Goal: Information Seeking & Learning: Learn about a topic

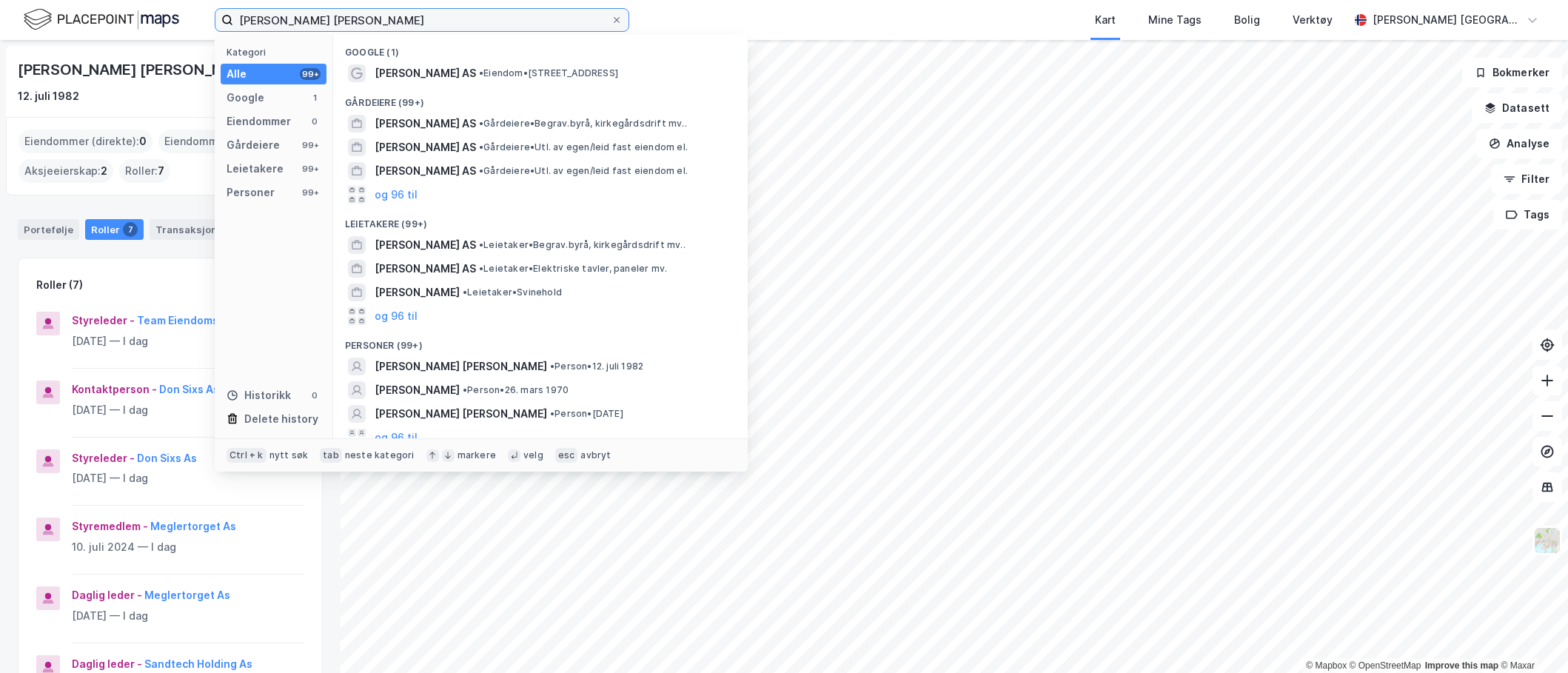
drag, startPoint x: 388, startPoint y: 29, endPoint x: 230, endPoint y: 29, distance: 158.0
click at [230, 29] on label "[PERSON_NAME] [PERSON_NAME]" at bounding box center [421, 20] width 414 height 24
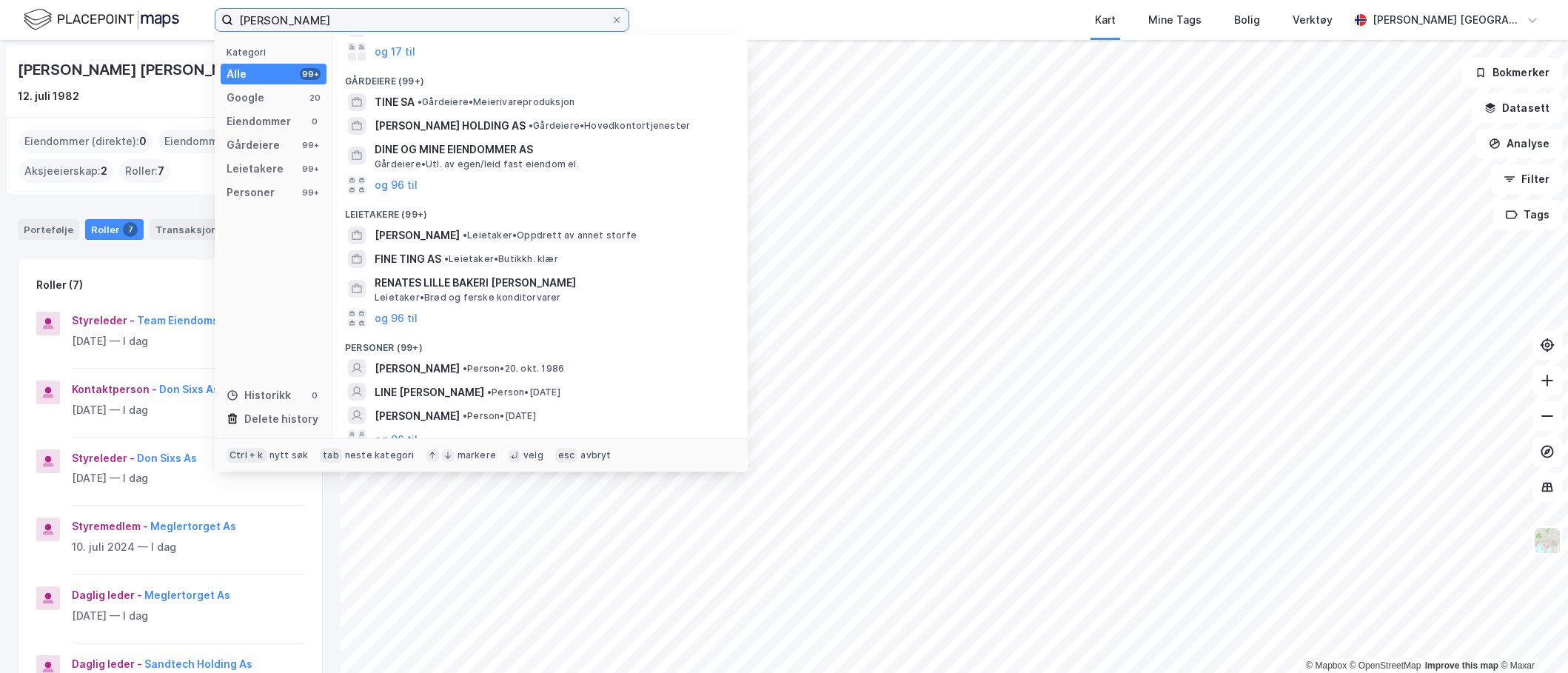
scroll to position [117, 0]
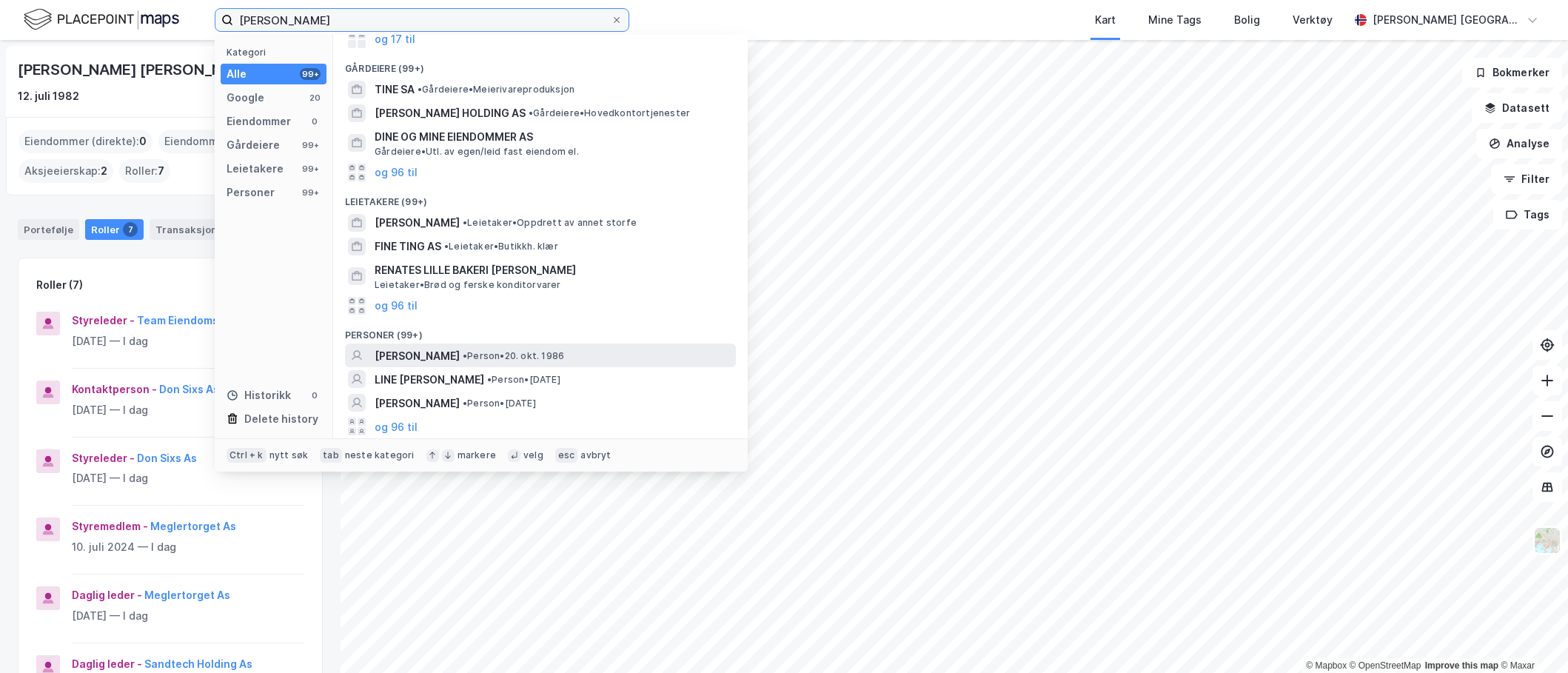
type input "[PERSON_NAME]"
click at [455, 353] on span "[PERSON_NAME]" at bounding box center [417, 355] width 85 height 18
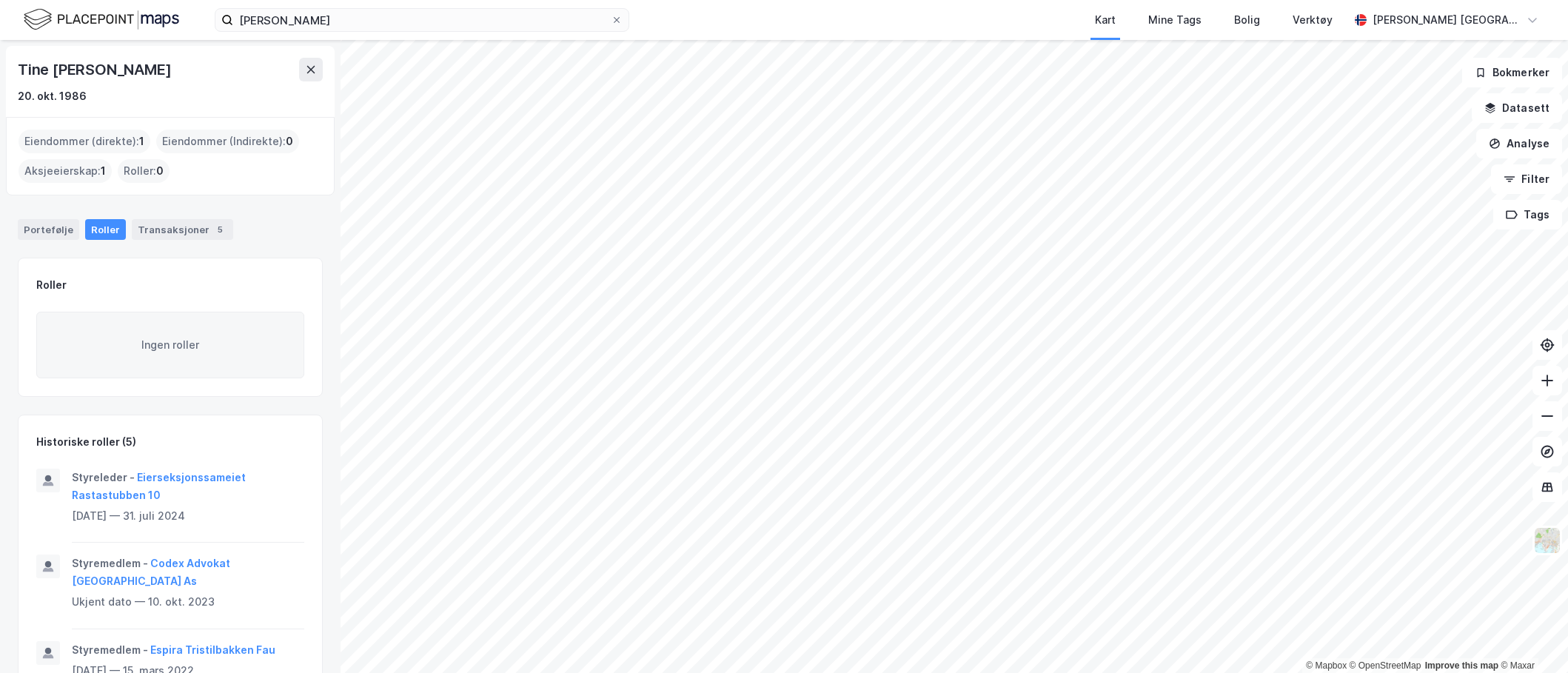
click at [91, 138] on div "Eiendommer (direkte) : 1" at bounding box center [84, 142] width 132 height 24
click at [111, 143] on div "Eiendommer (direkte) : 1" at bounding box center [84, 142] width 132 height 24
click at [46, 225] on div "Portefølje" at bounding box center [48, 230] width 62 height 21
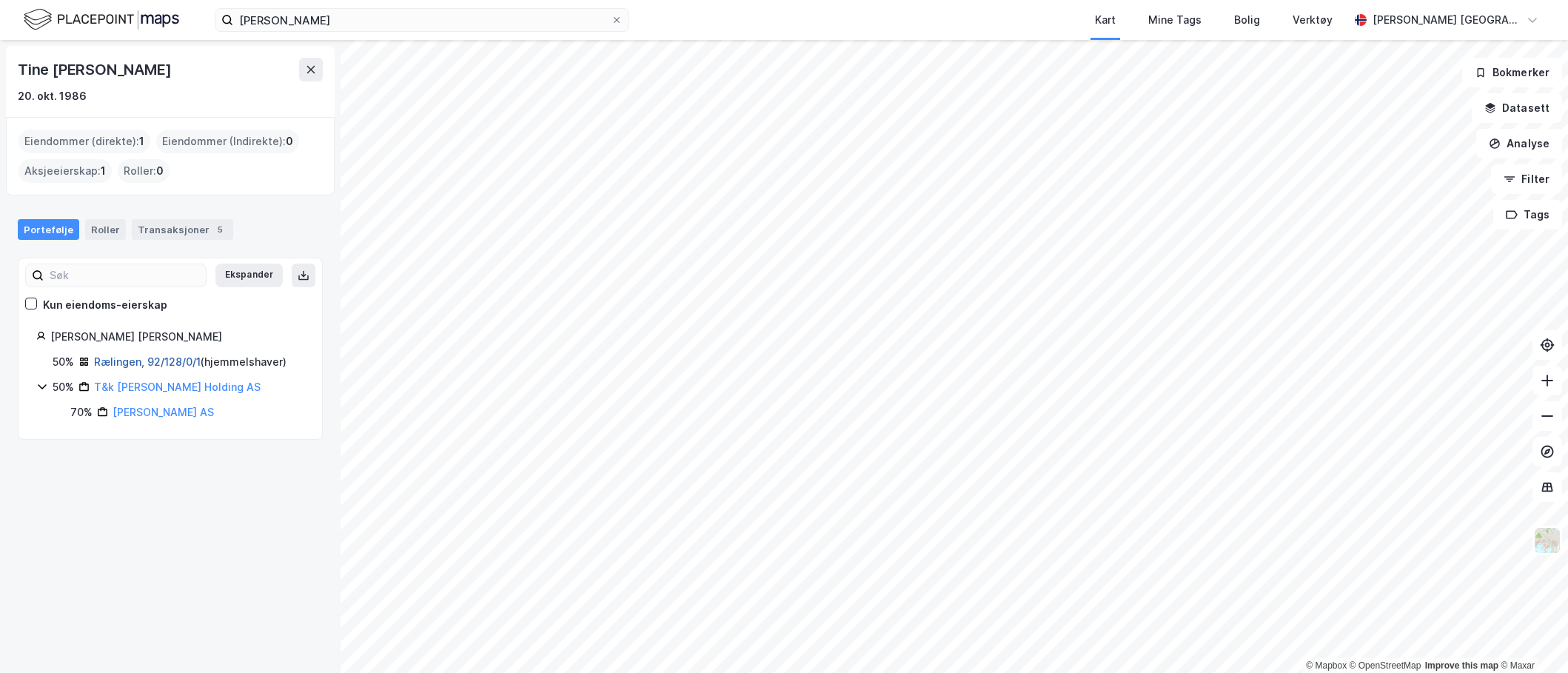
click at [146, 364] on link "Rælingen, 92/128/0/1" at bounding box center [147, 361] width 106 height 13
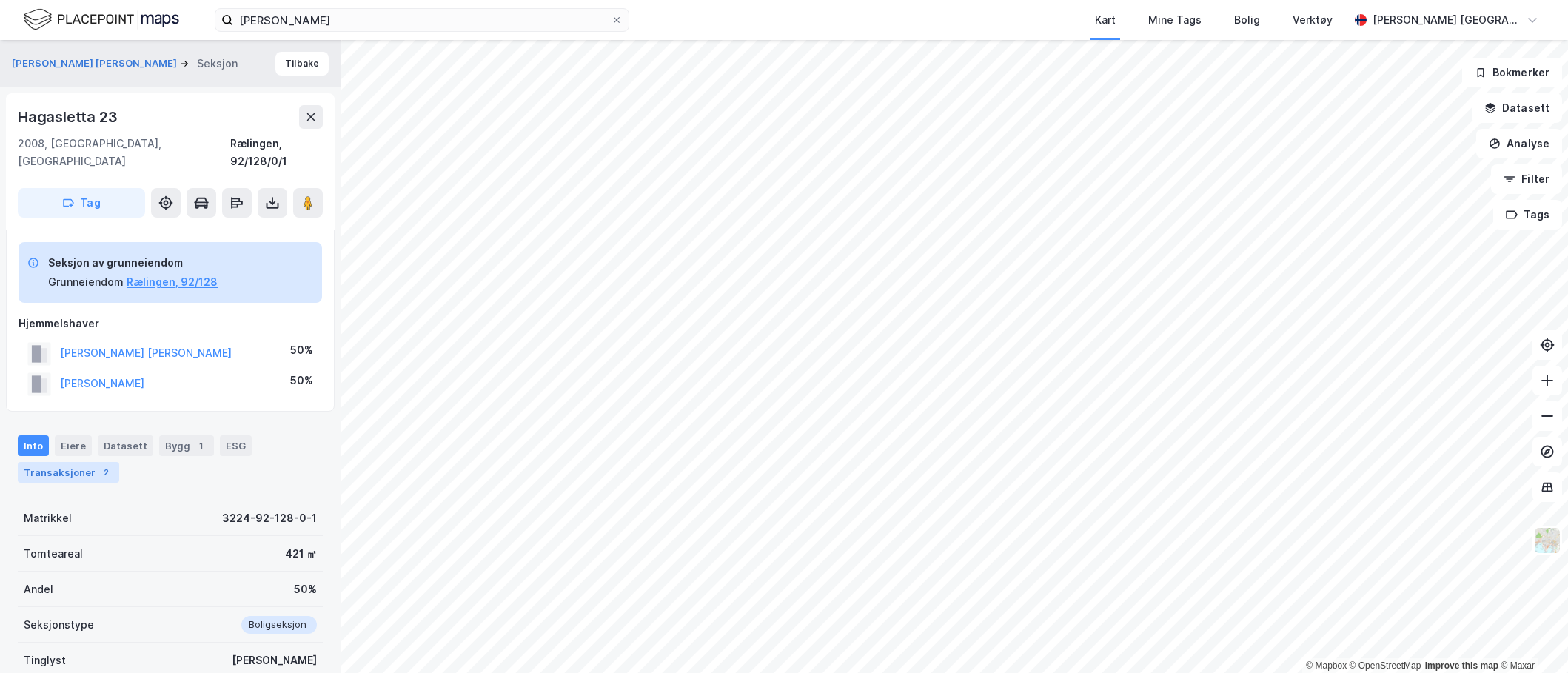
click at [79, 462] on div "Transaksjoner 2" at bounding box center [68, 472] width 101 height 21
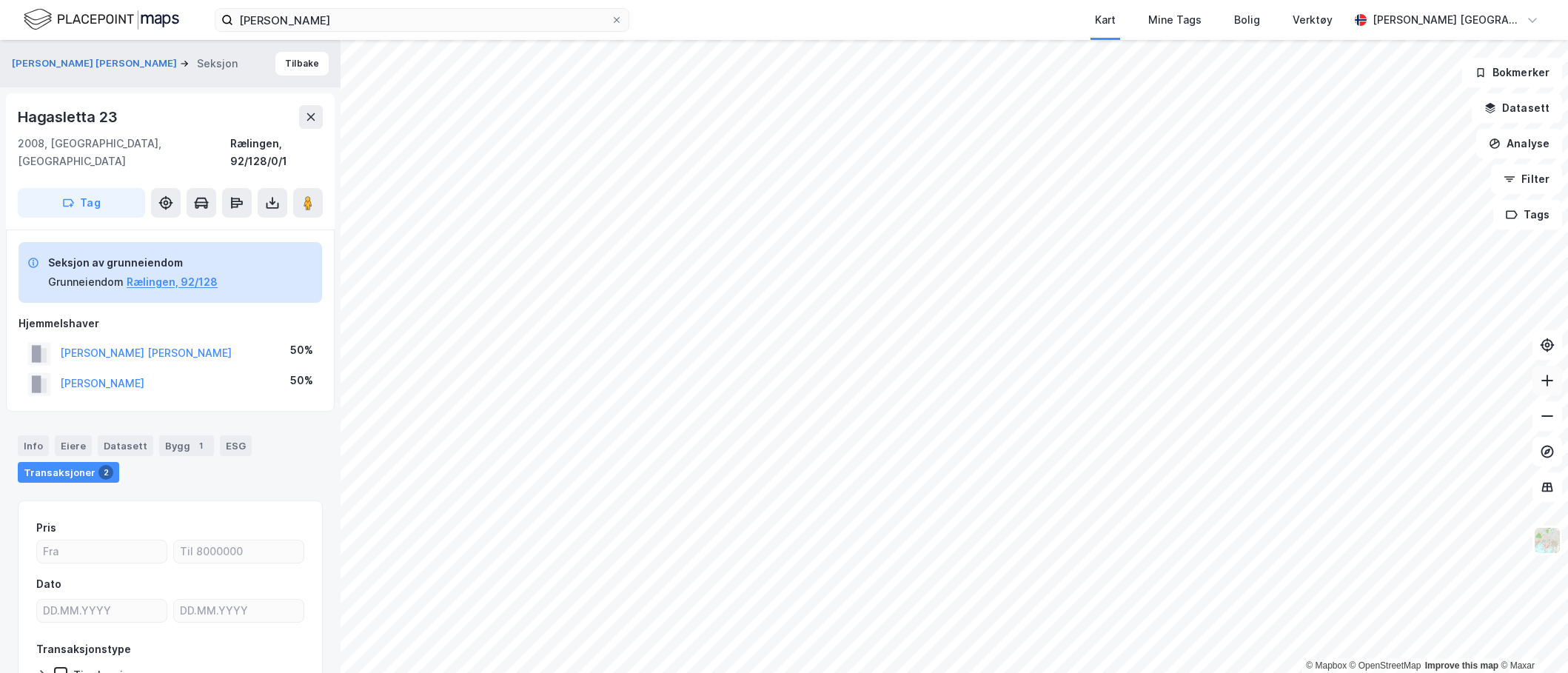
click at [1547, 388] on button at bounding box center [1547, 380] width 30 height 30
click at [1541, 388] on icon at bounding box center [1548, 381] width 15 height 15
click at [25, 436] on div "Info" at bounding box center [33, 446] width 31 height 21
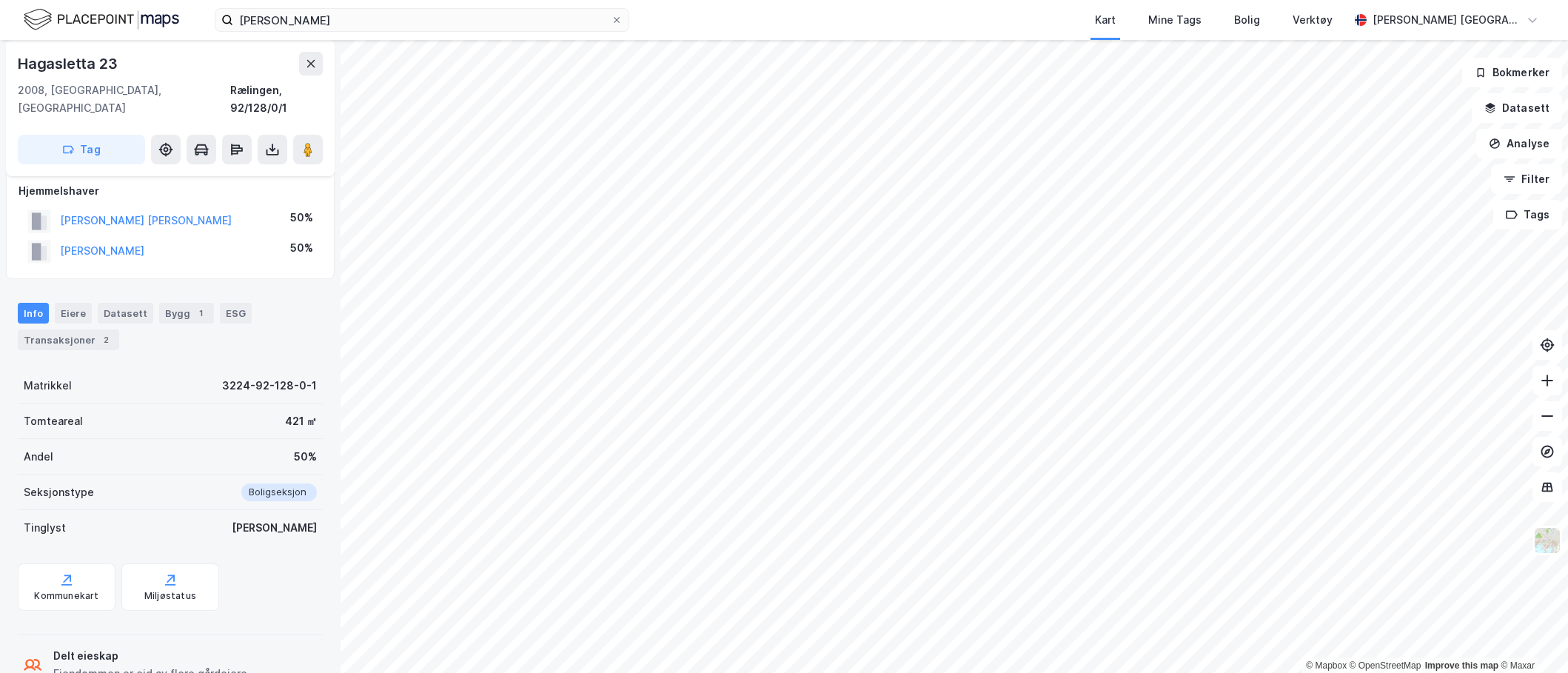
scroll to position [136, 0]
click at [1548, 417] on icon at bounding box center [1548, 416] width 15 height 15
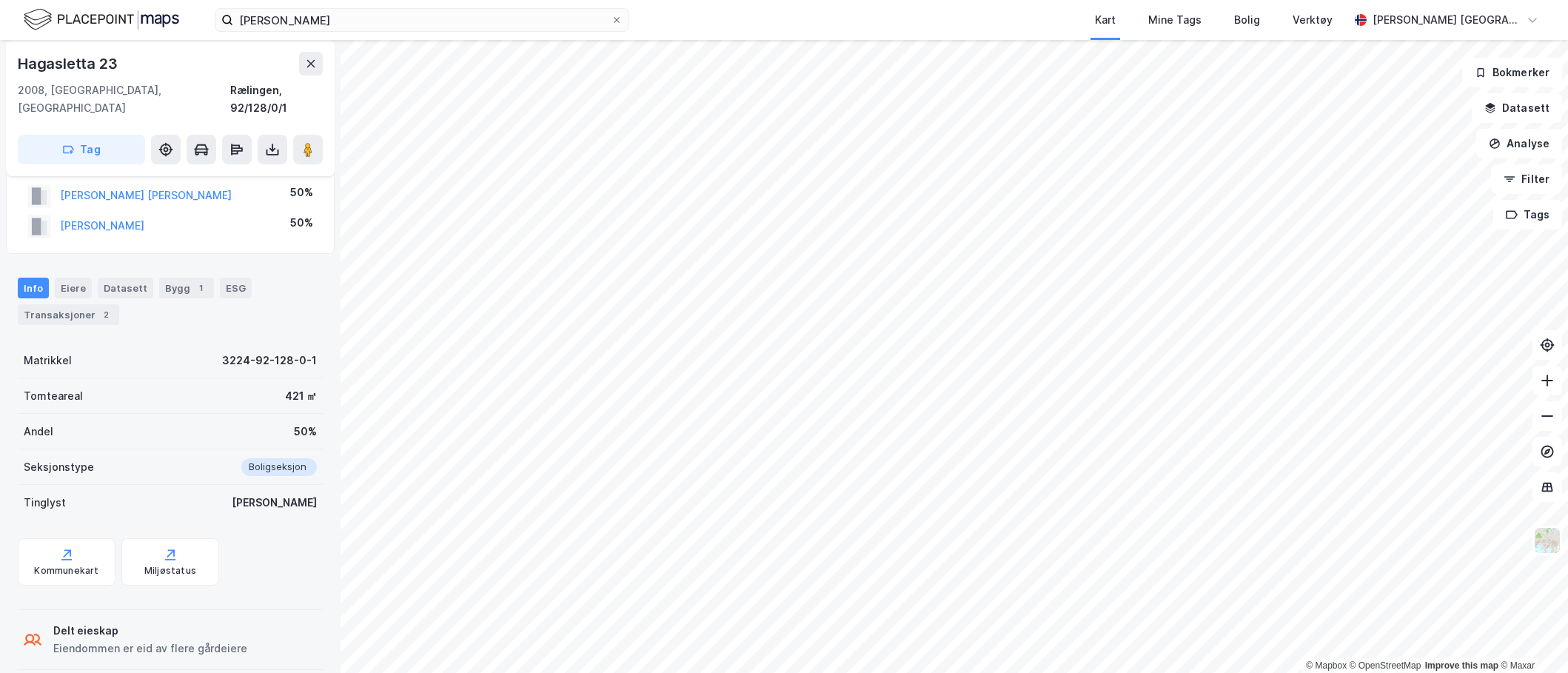
scroll to position [160, 0]
click at [0, 0] on button "[PERSON_NAME]" at bounding box center [0, 0] width 0 height 0
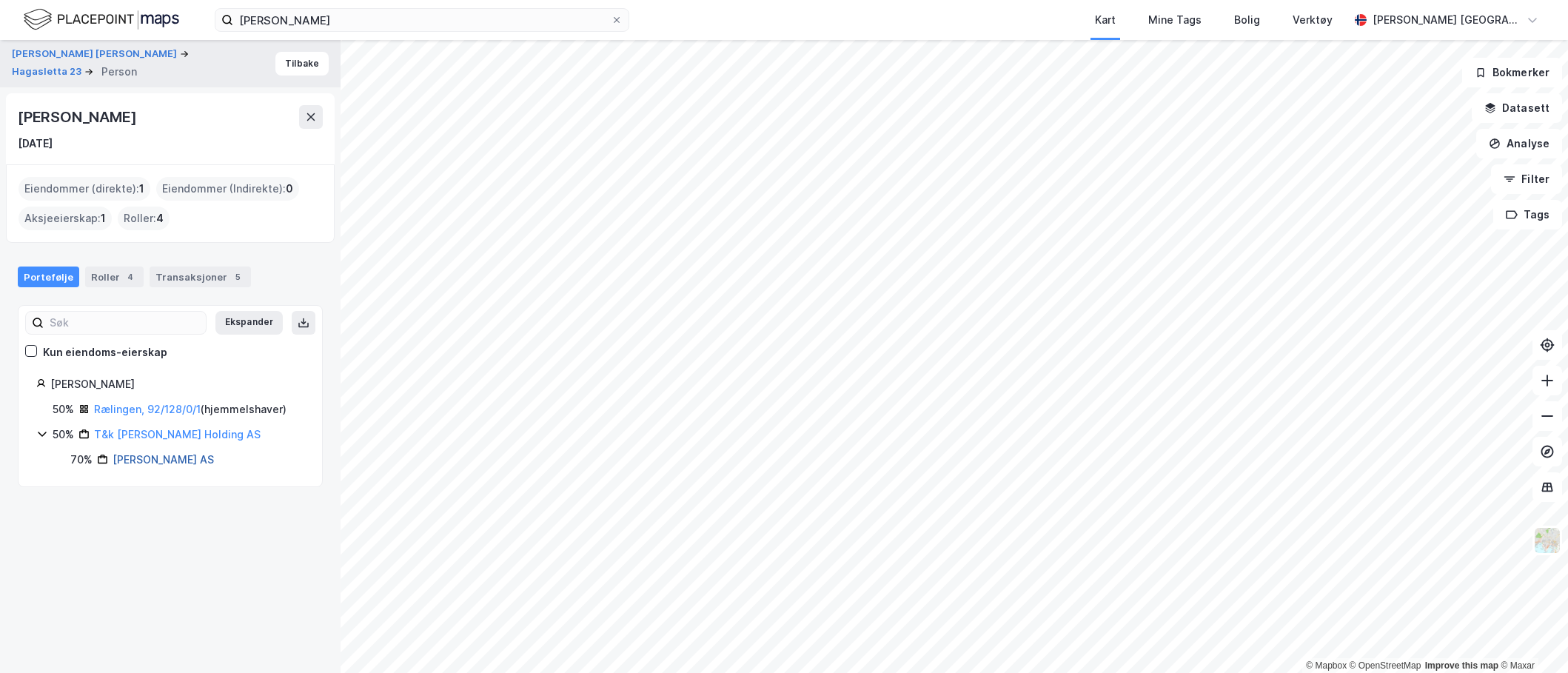
click at [153, 457] on link "[PERSON_NAME] AS" at bounding box center [163, 459] width 101 height 13
click at [160, 437] on link "T&k [PERSON_NAME] Holding AS" at bounding box center [176, 434] width 166 height 13
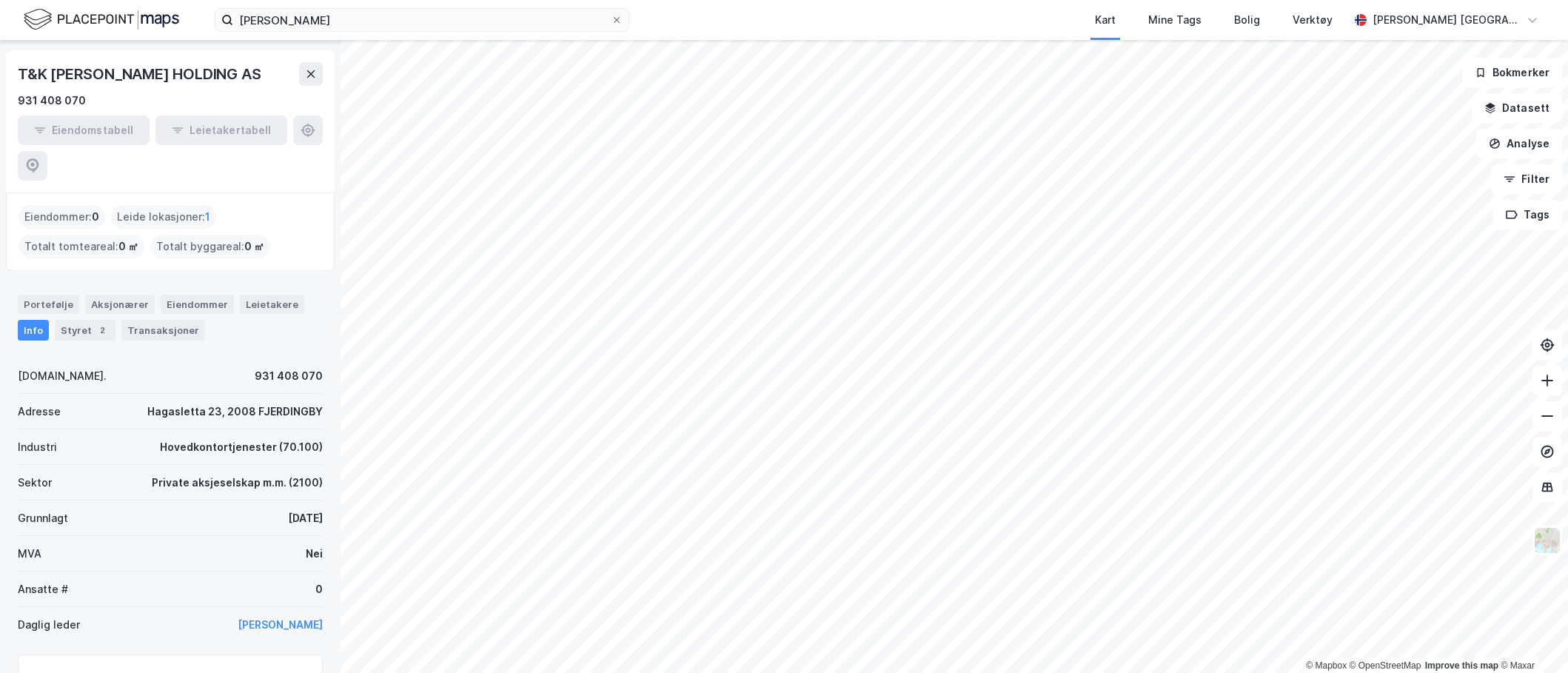
scroll to position [37, 0]
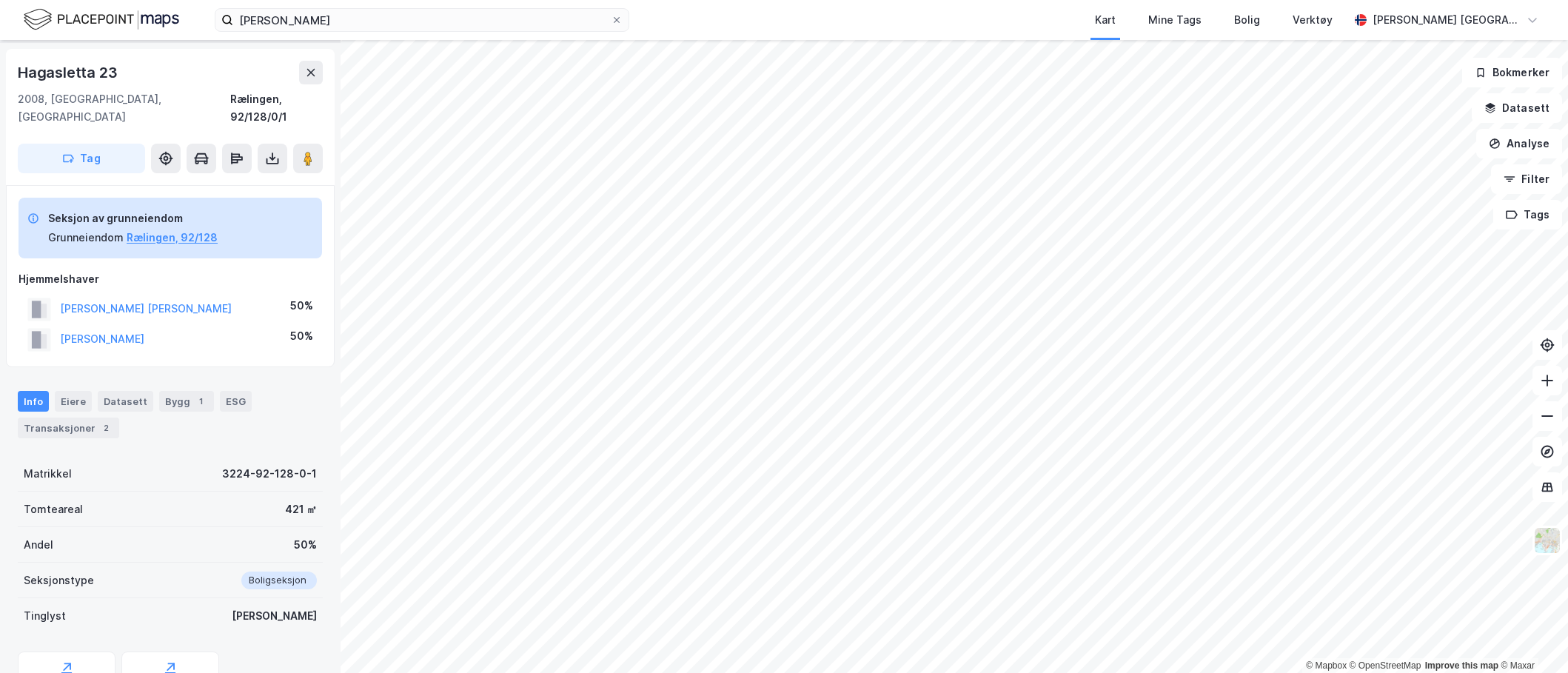
scroll to position [33, 0]
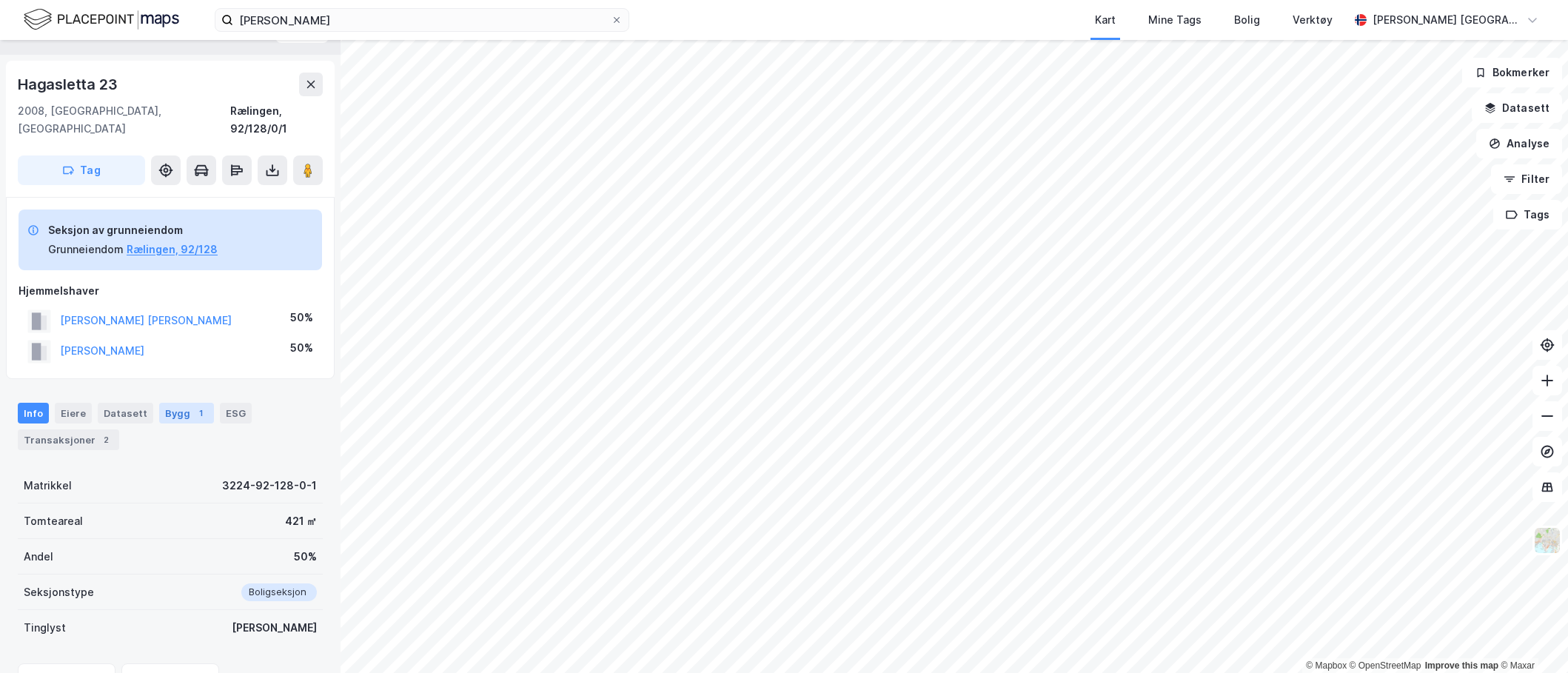
click at [173, 403] on div "Bygg 1" at bounding box center [187, 413] width 55 height 21
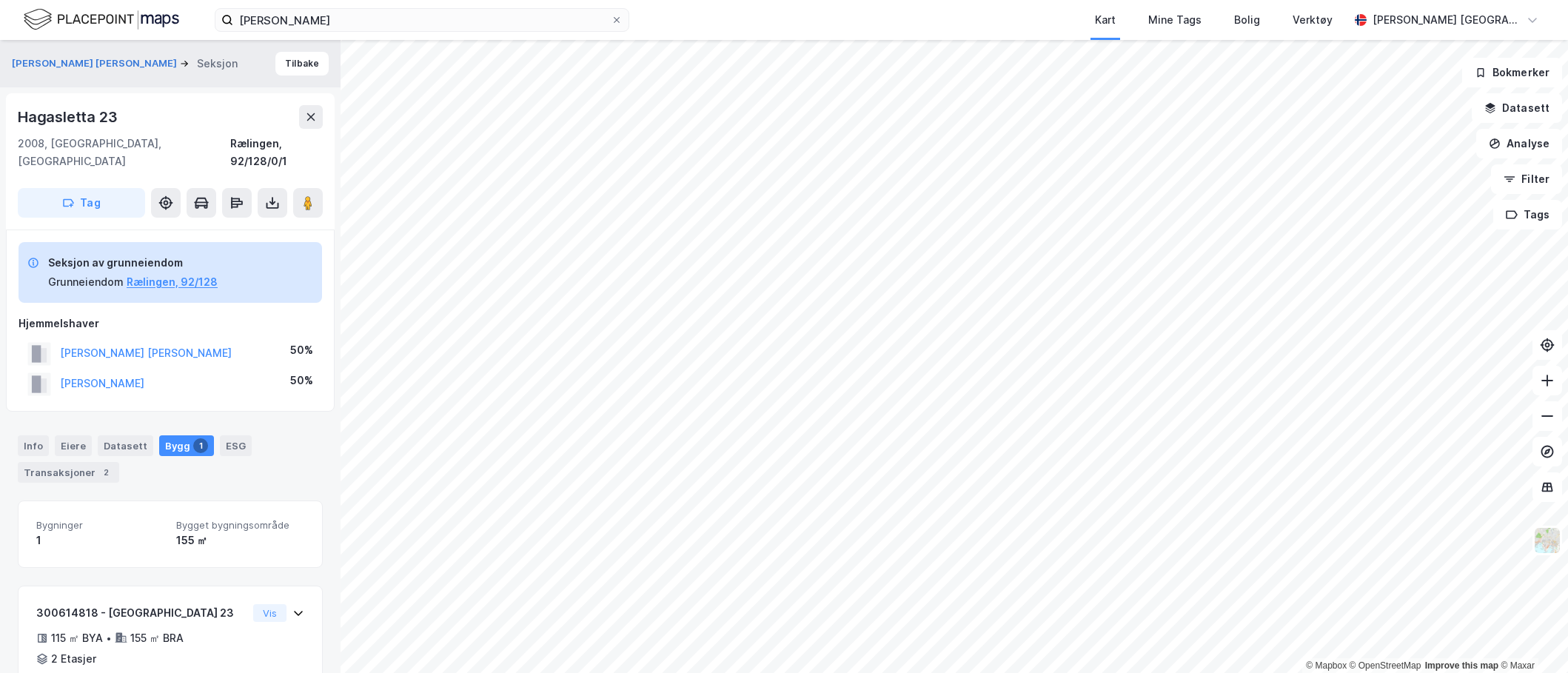
scroll to position [61, 0]
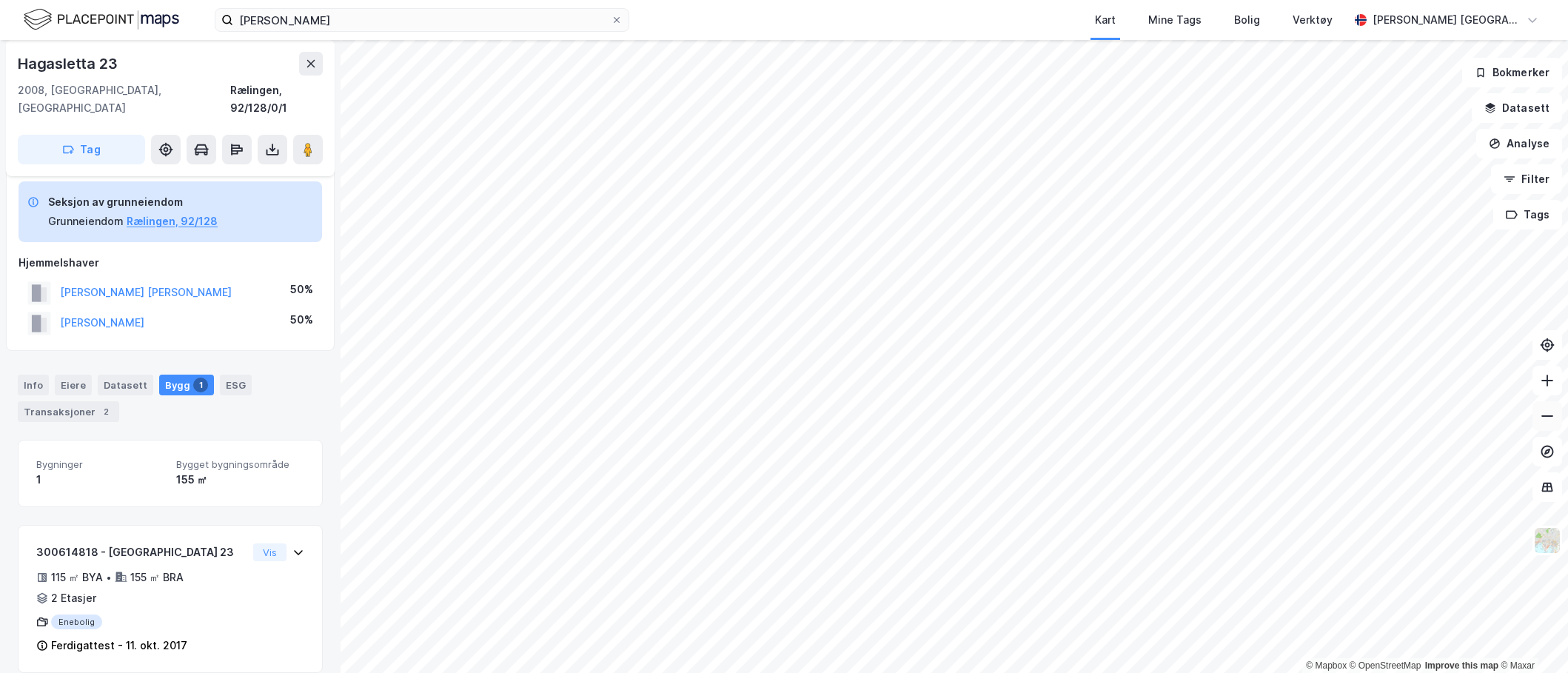
click at [1538, 424] on button at bounding box center [1547, 415] width 30 height 30
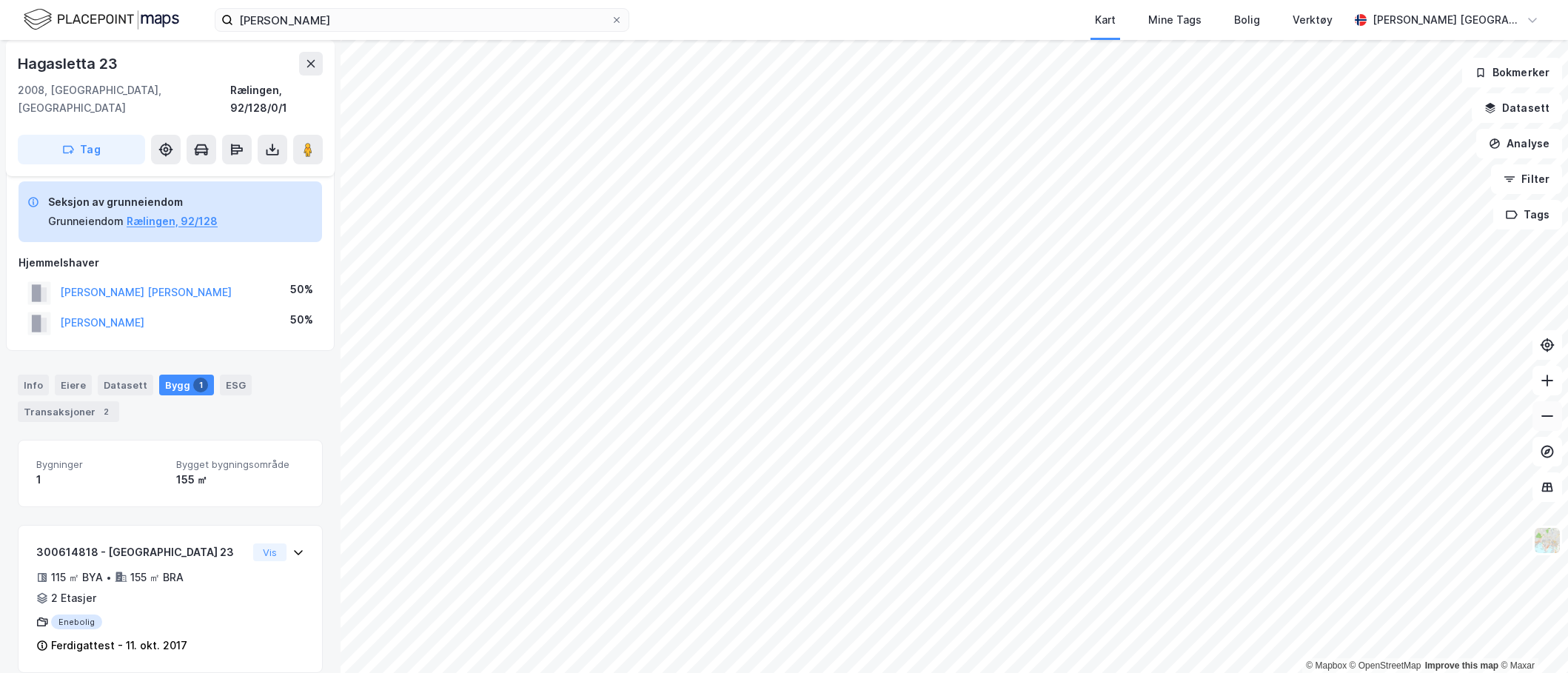
click at [1538, 424] on button at bounding box center [1547, 415] width 30 height 30
click at [39, 401] on div "Transaksjoner 2" at bounding box center [68, 411] width 101 height 21
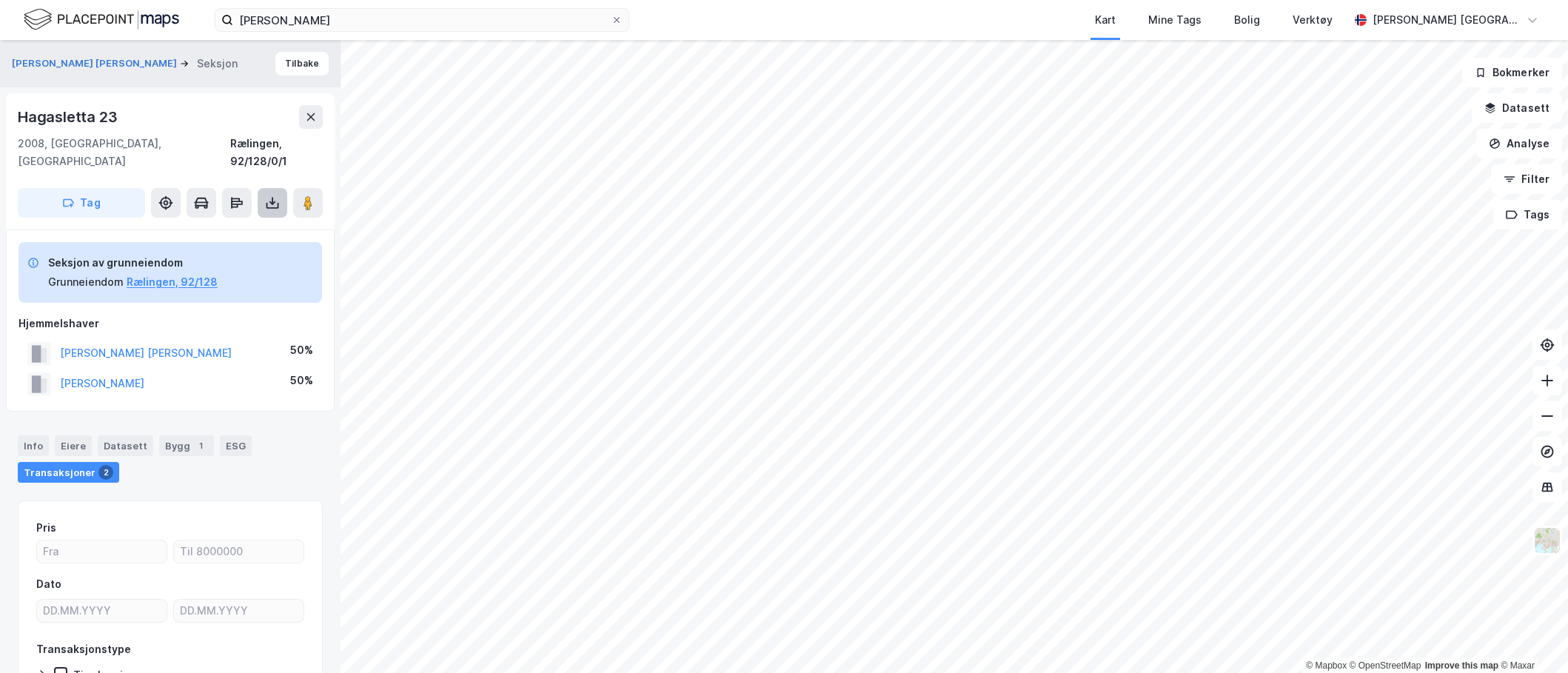
click at [265, 193] on button at bounding box center [272, 203] width 30 height 30
click at [256, 220] on div "Last ned grunnbok" at bounding box center [208, 232] width 158 height 24
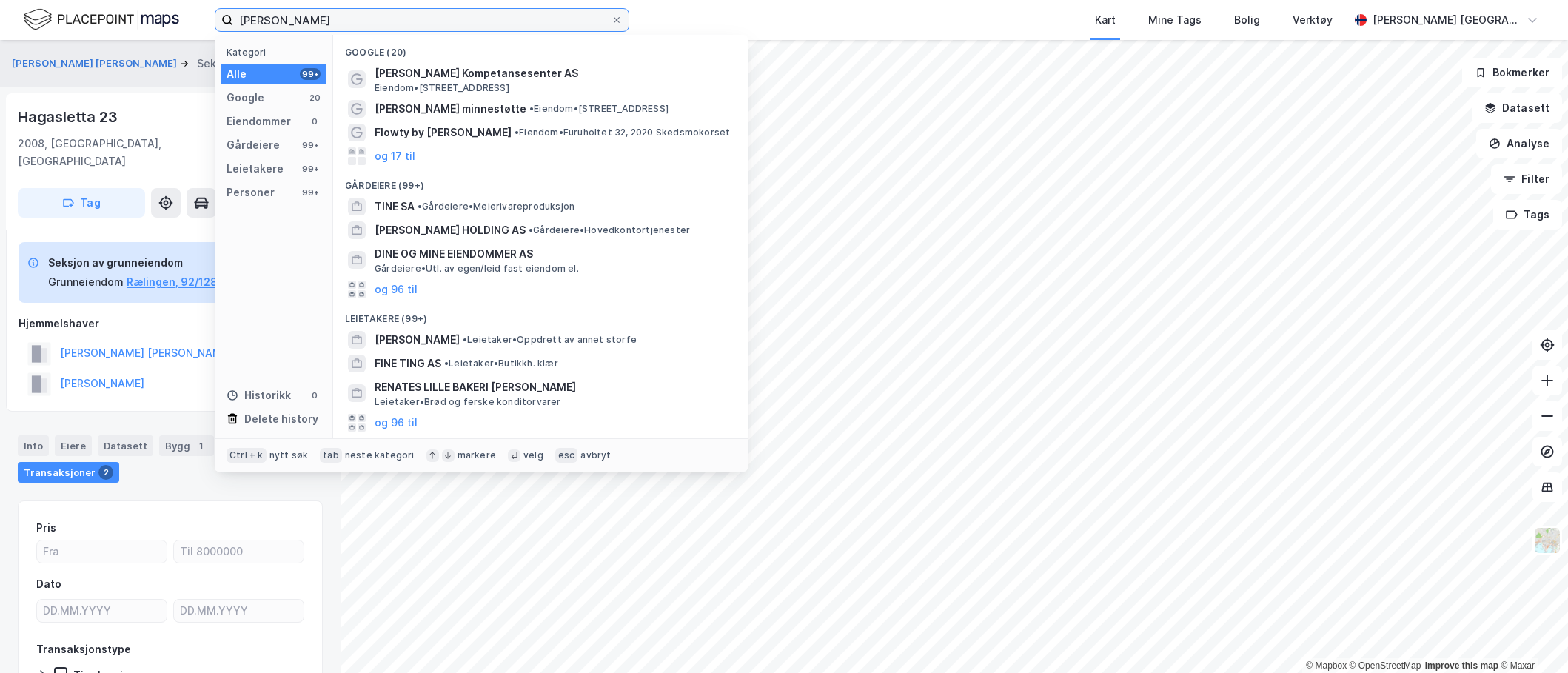
drag, startPoint x: 378, startPoint y: 23, endPoint x: 194, endPoint y: 23, distance: 184.0
click at [194, 23] on div "tine [PERSON_NAME] Kategori Alle 99+ Google 20 Eiendommer 0 Gårdeiere 99+ Leiet…" at bounding box center [784, 19] width 1568 height 40
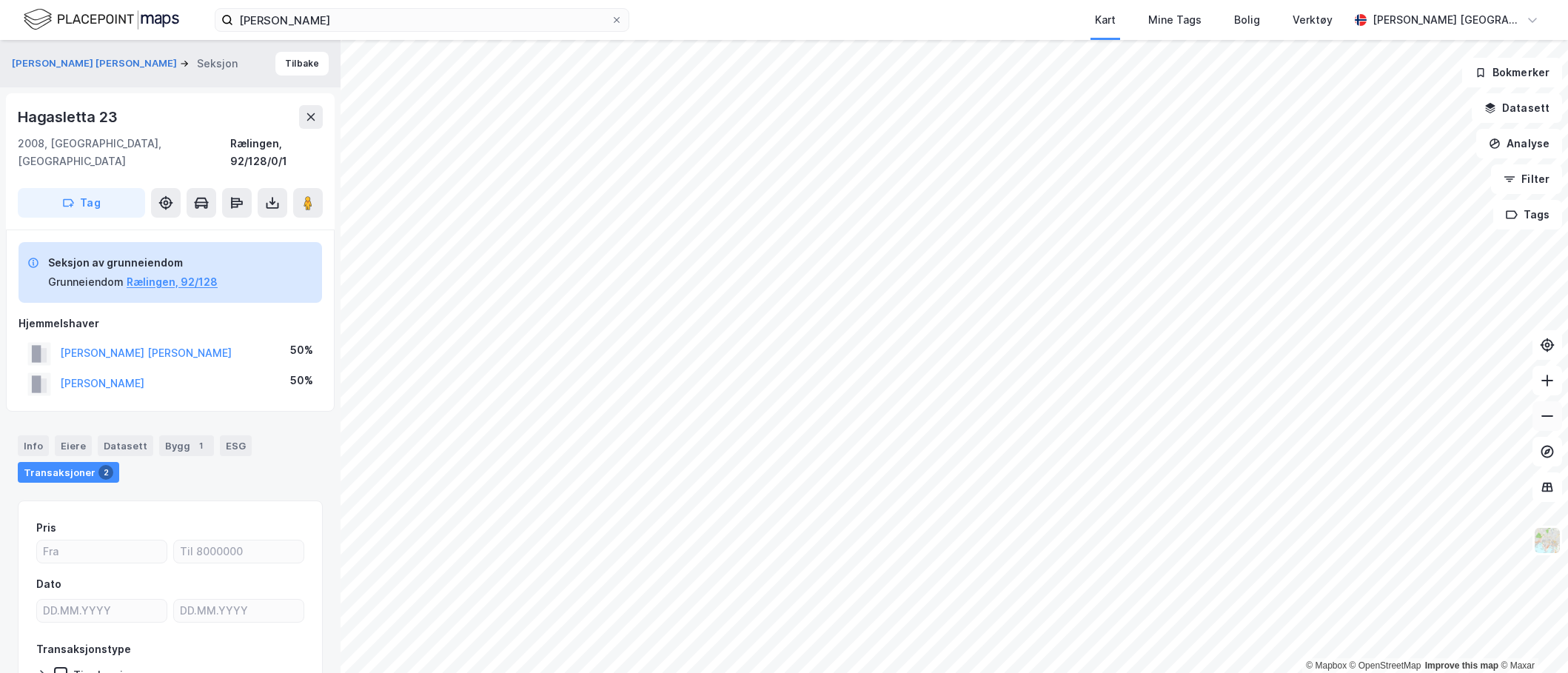
click at [1543, 423] on icon at bounding box center [1548, 416] width 15 height 15
click at [1543, 383] on icon at bounding box center [1548, 381] width 15 height 15
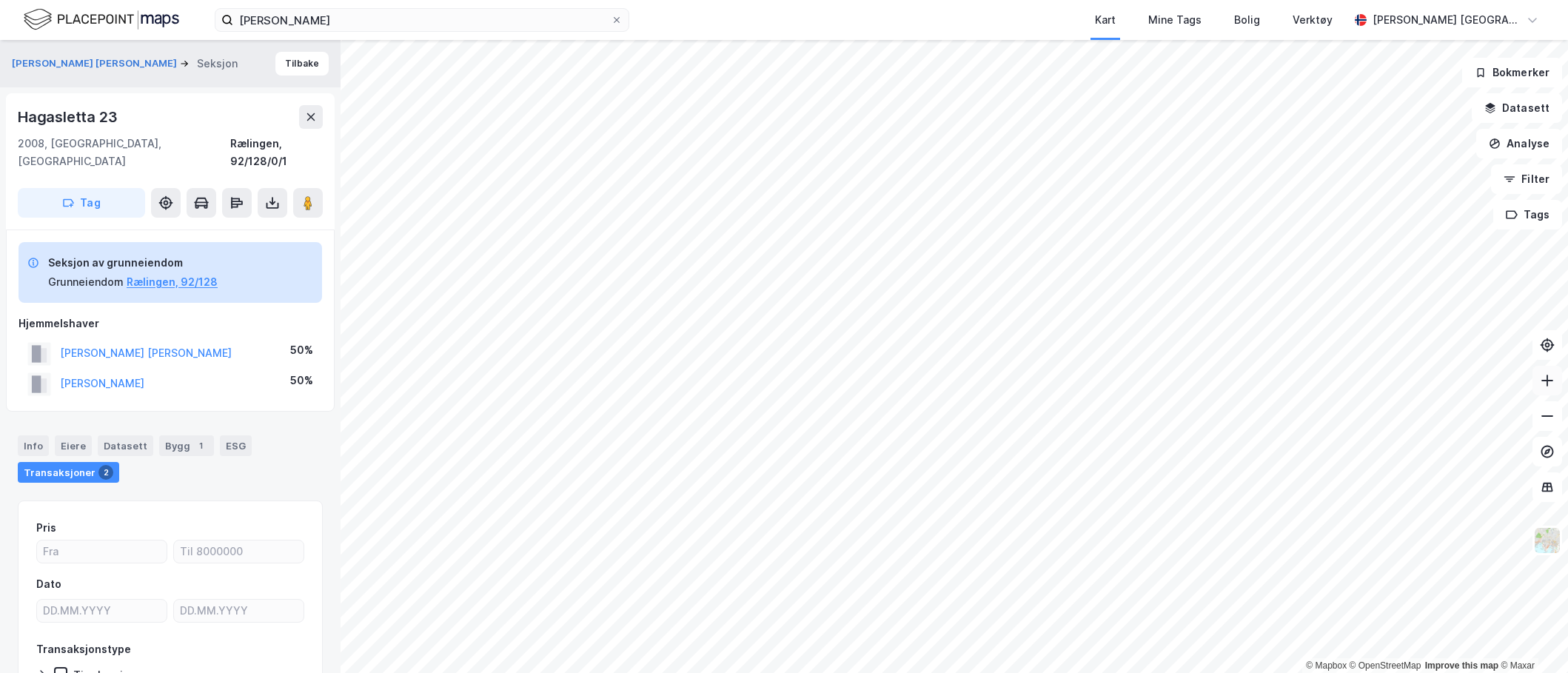
click at [1547, 388] on button at bounding box center [1547, 380] width 30 height 30
click at [1554, 383] on icon at bounding box center [1548, 381] width 15 height 15
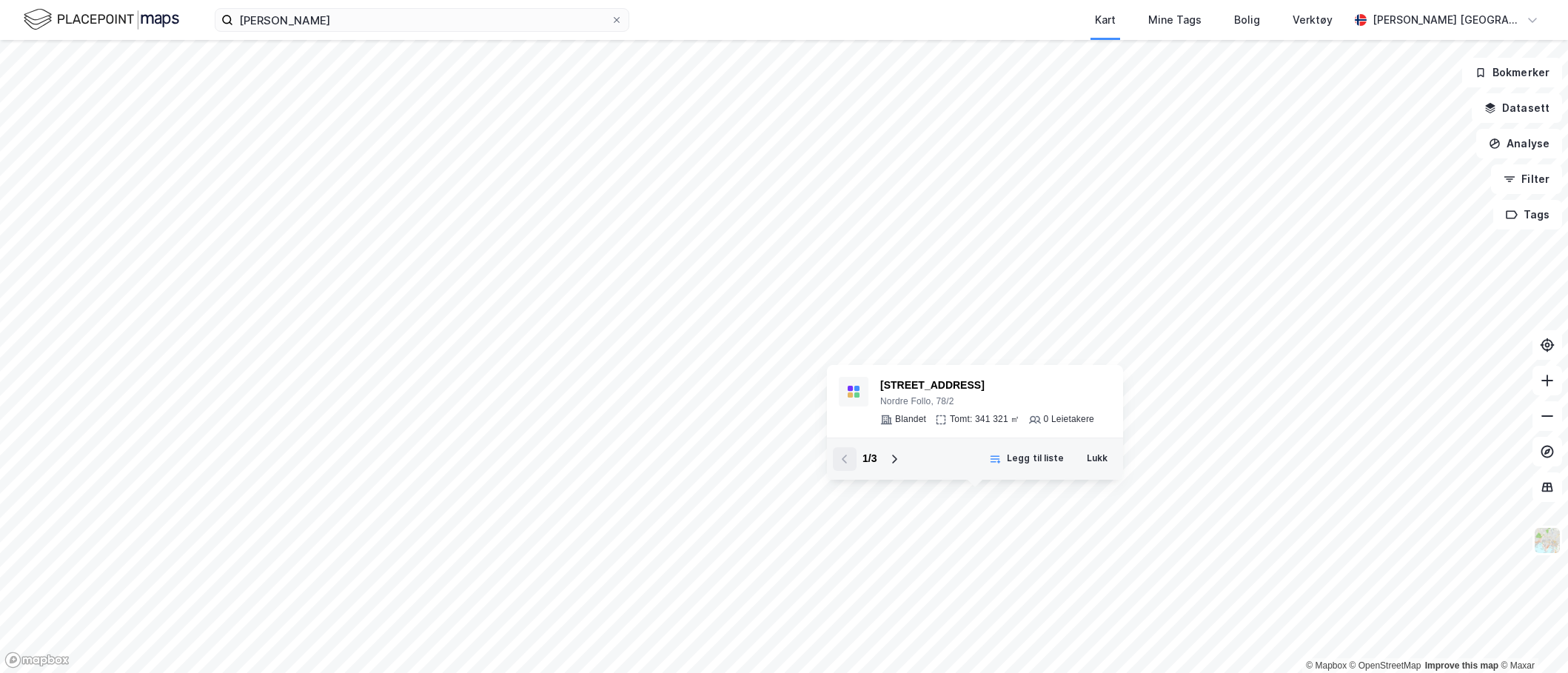
click at [1567, 52] on html "tine [PERSON_NAME] Kart Mine Tags [PERSON_NAME] Verktøy [PERSON_NAME] Aarkvisla…" at bounding box center [784, 336] width 1568 height 673
click at [1097, 457] on button "Lukk" at bounding box center [1095, 459] width 40 height 24
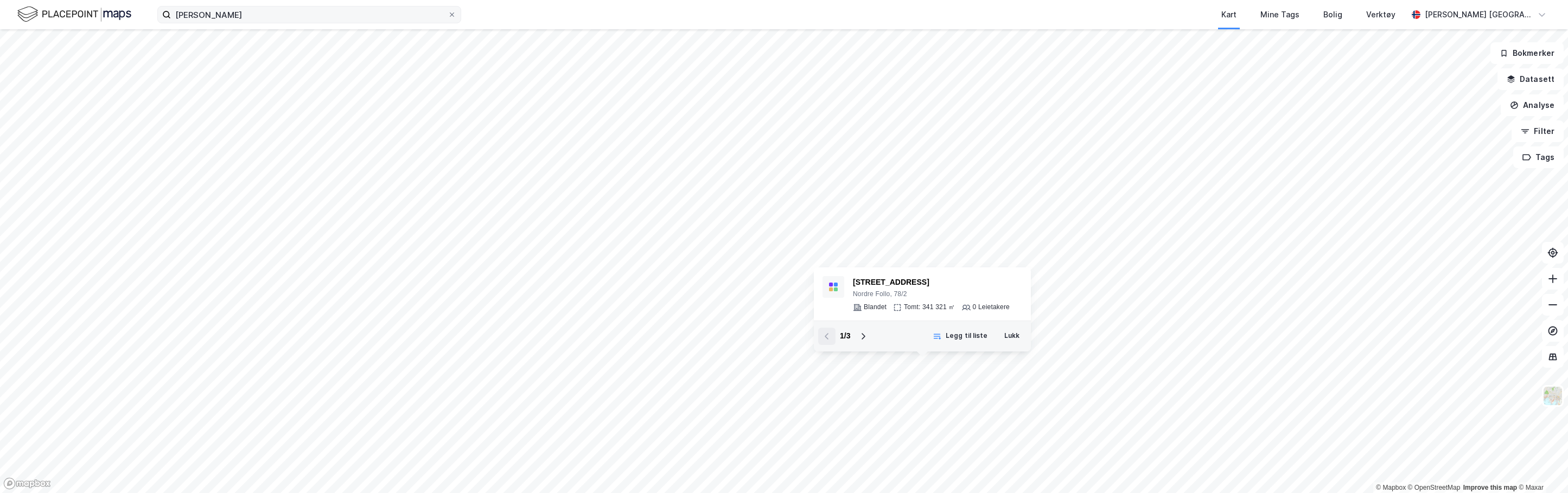
click at [453, 20] on label "[PERSON_NAME]" at bounding box center [309, 15] width 304 height 17
click at [448, 20] on input "[PERSON_NAME]" at bounding box center [309, 15] width 276 height 16
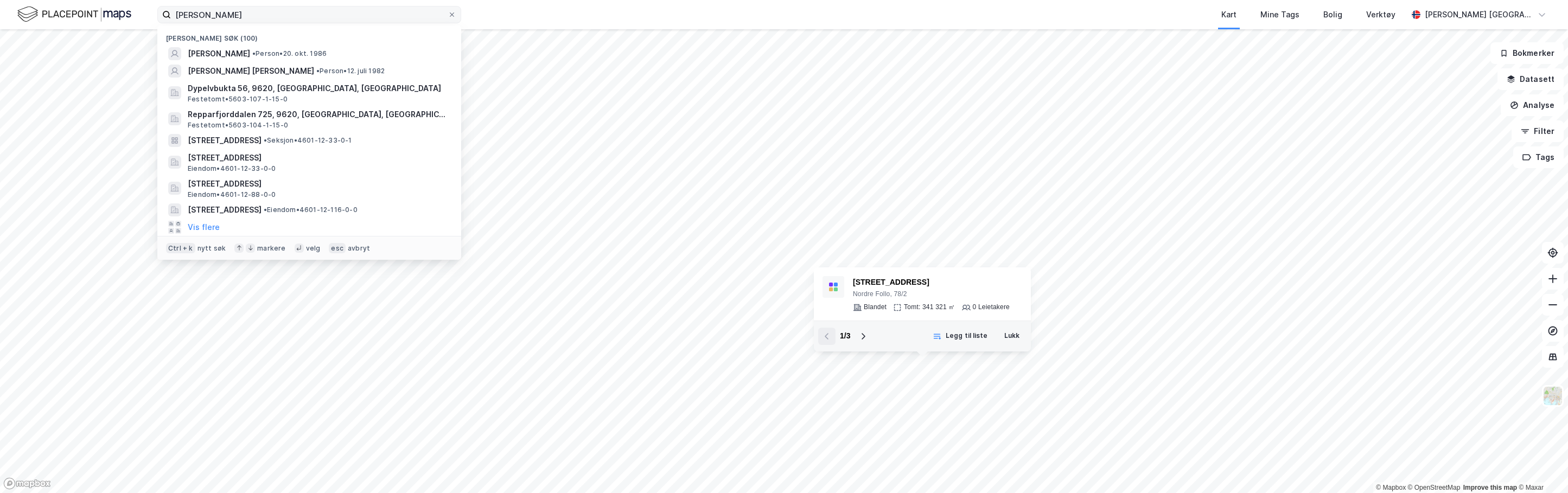
click at [452, 19] on label "[PERSON_NAME]" at bounding box center [309, 15] width 304 height 17
click at [448, 19] on input "[PERSON_NAME]" at bounding box center [309, 15] width 276 height 16
click at [204, 17] on input at bounding box center [315, 15] width 289 height 16
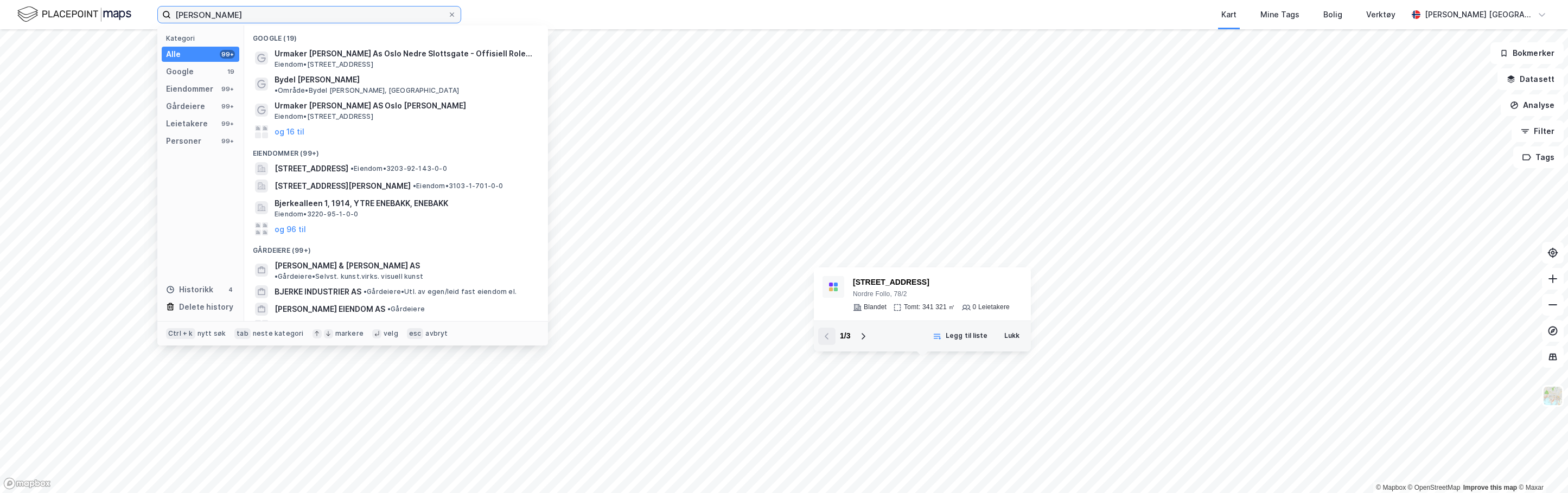
type input "[PERSON_NAME]"
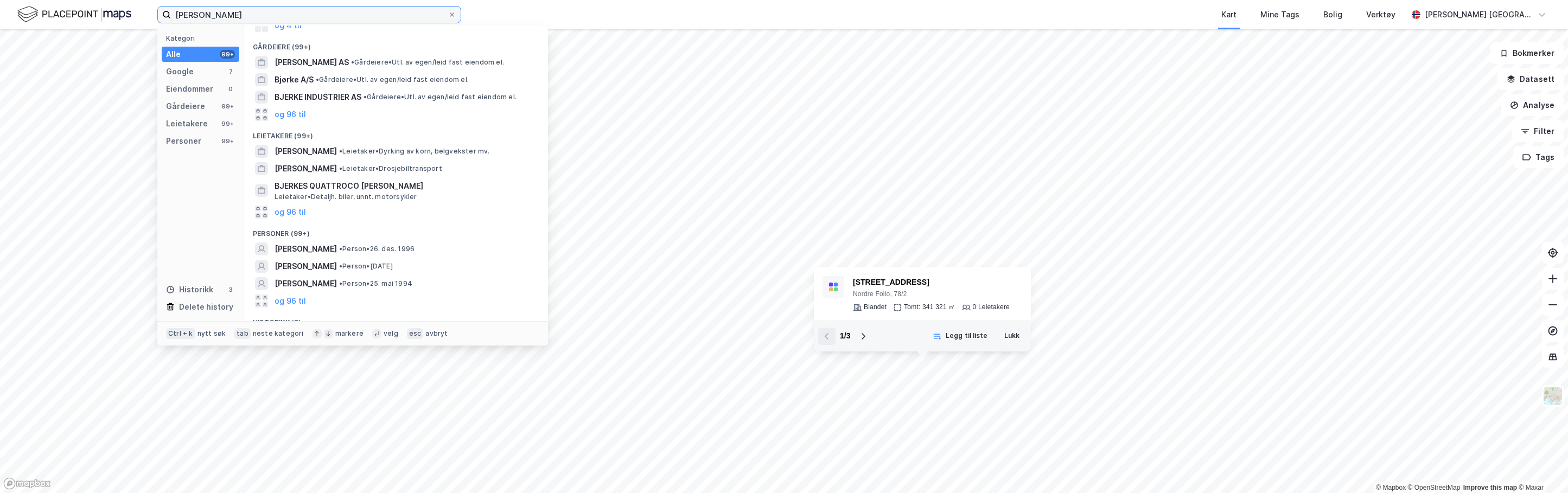
scroll to position [140, 0]
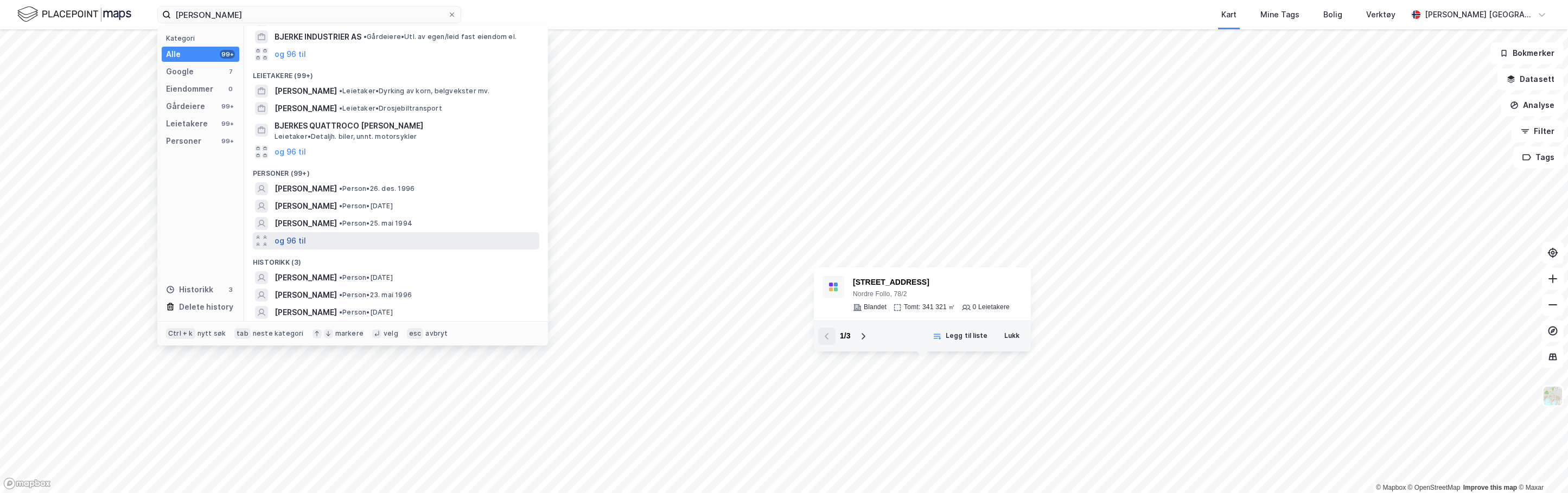
click at [302, 239] on button "og 96 til" at bounding box center [290, 241] width 32 height 13
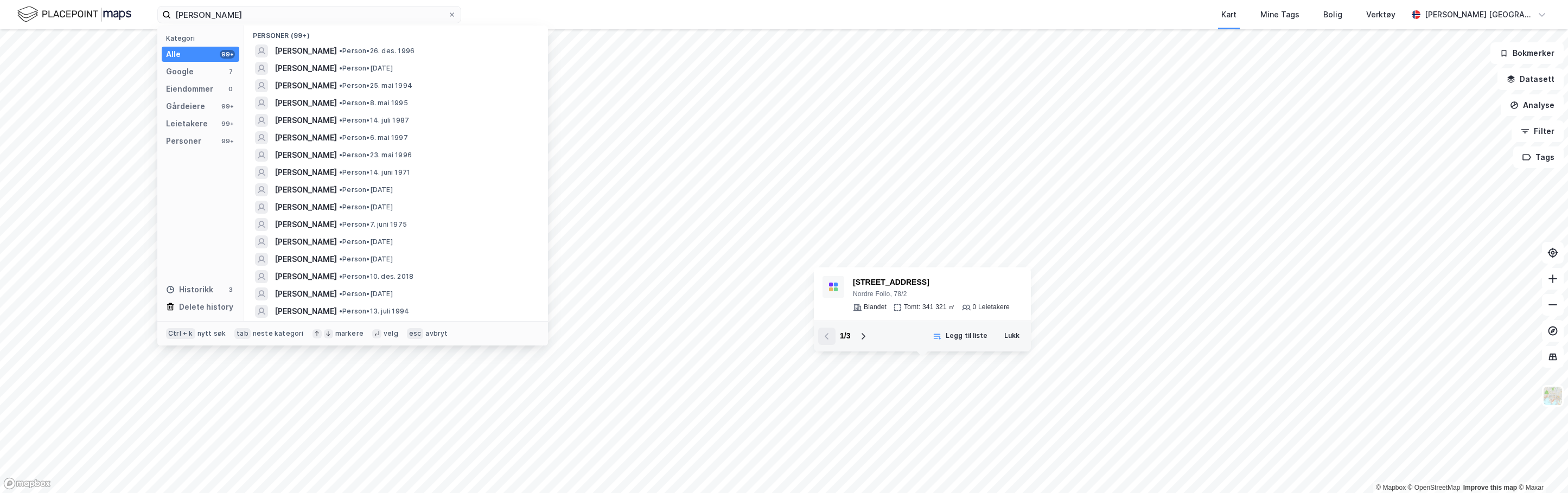
scroll to position [275, 0]
click at [355, 226] on span "• Person • 7. juni 1975" at bounding box center [373, 228] width 68 height 9
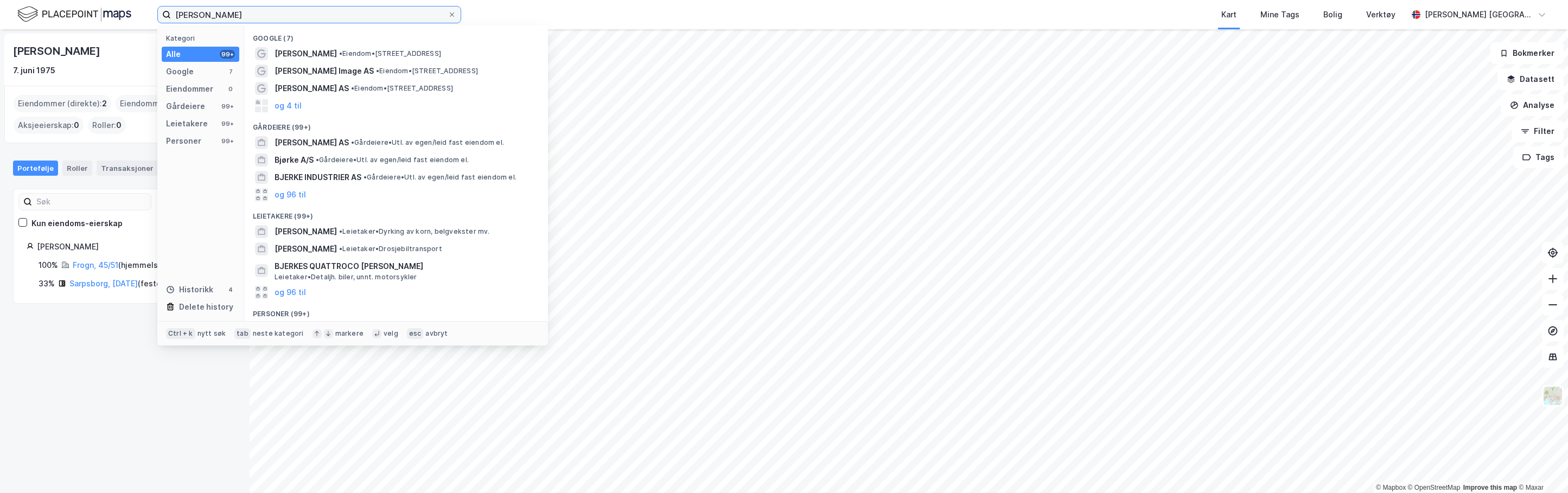
drag, startPoint x: 232, startPoint y: 18, endPoint x: 176, endPoint y: 18, distance: 56.0
click at [176, 18] on input "[PERSON_NAME]" at bounding box center [309, 15] width 276 height 16
click at [450, 13] on icon at bounding box center [452, 14] width 7 height 7
click at [448, 13] on input "[PERSON_NAME]" at bounding box center [309, 15] width 276 height 16
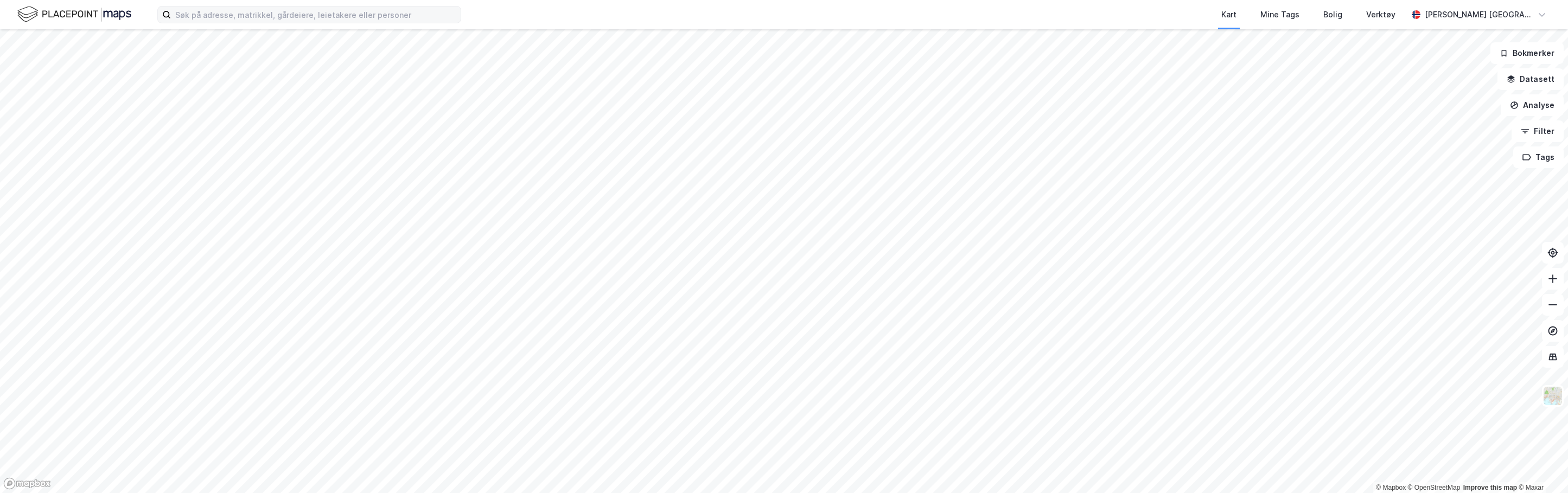
click at [986, 493] on html "Kart Mine Tags [PERSON_NAME] Verktøy [PERSON_NAME] Aarkvisla © Mapbox © OpenStr…" at bounding box center [784, 246] width 1568 height 493
click at [404, 14] on input at bounding box center [315, 15] width 289 height 16
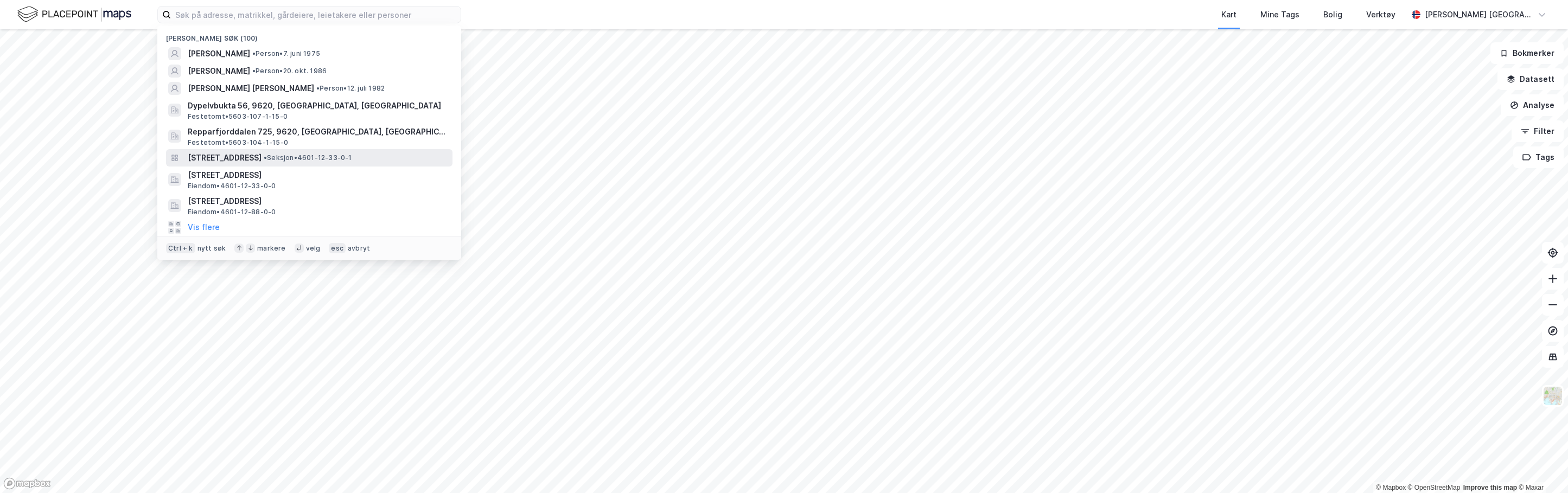
click at [221, 155] on span "[STREET_ADDRESS]" at bounding box center [225, 158] width 74 height 13
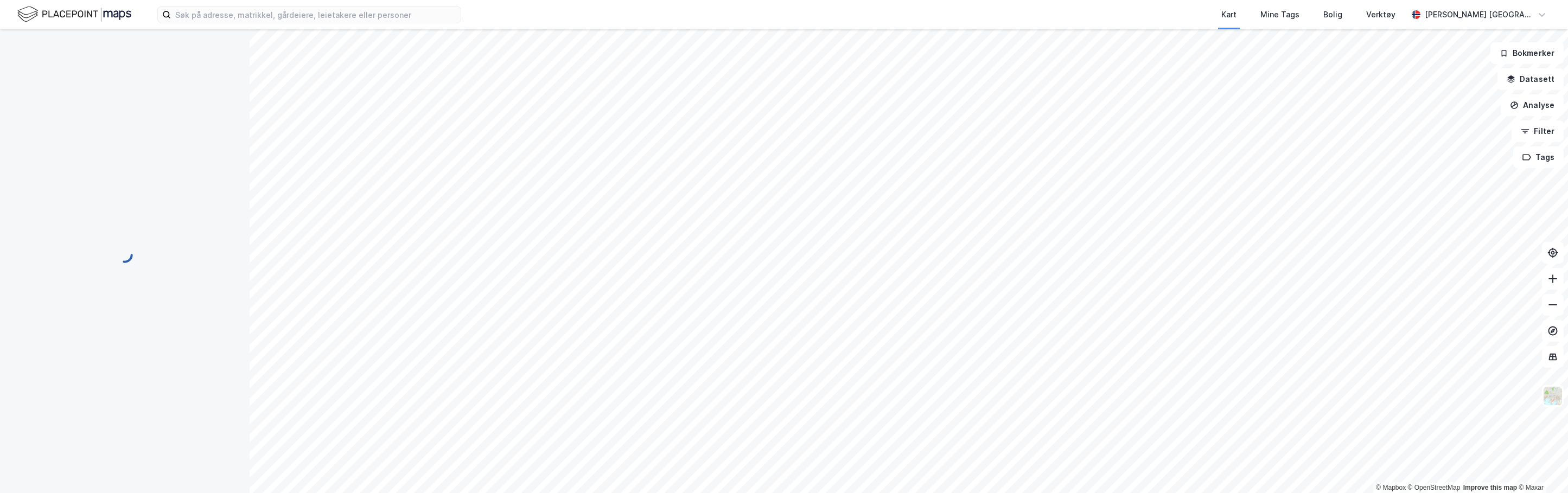
scroll to position [4, 0]
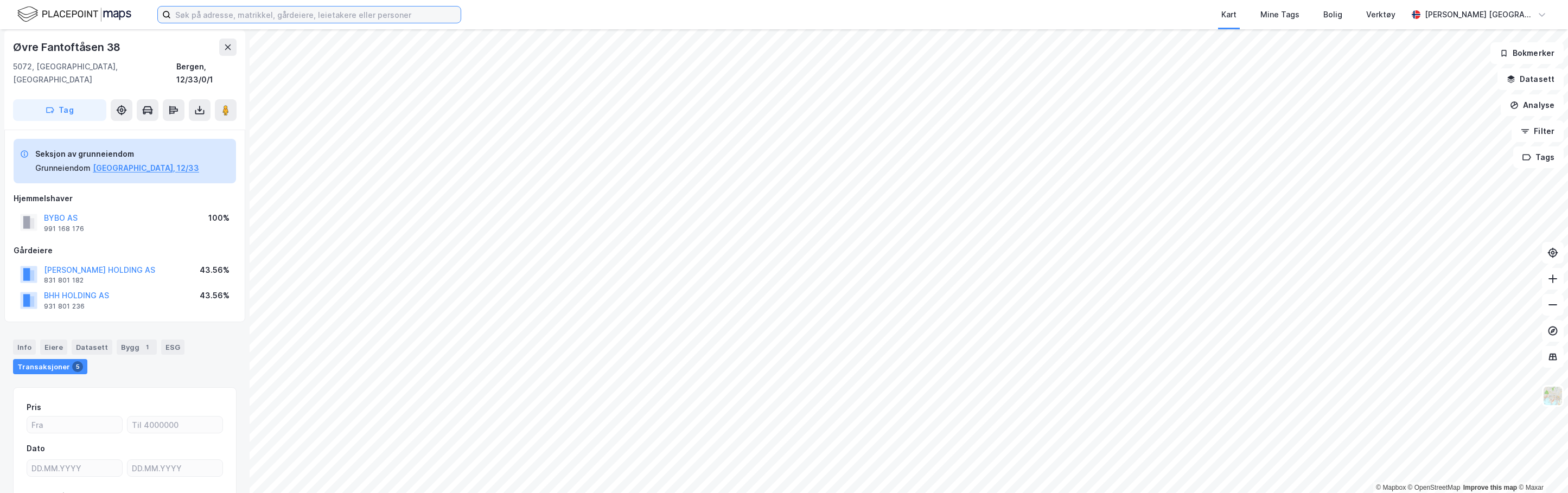
click at [288, 14] on input at bounding box center [315, 15] width 289 height 16
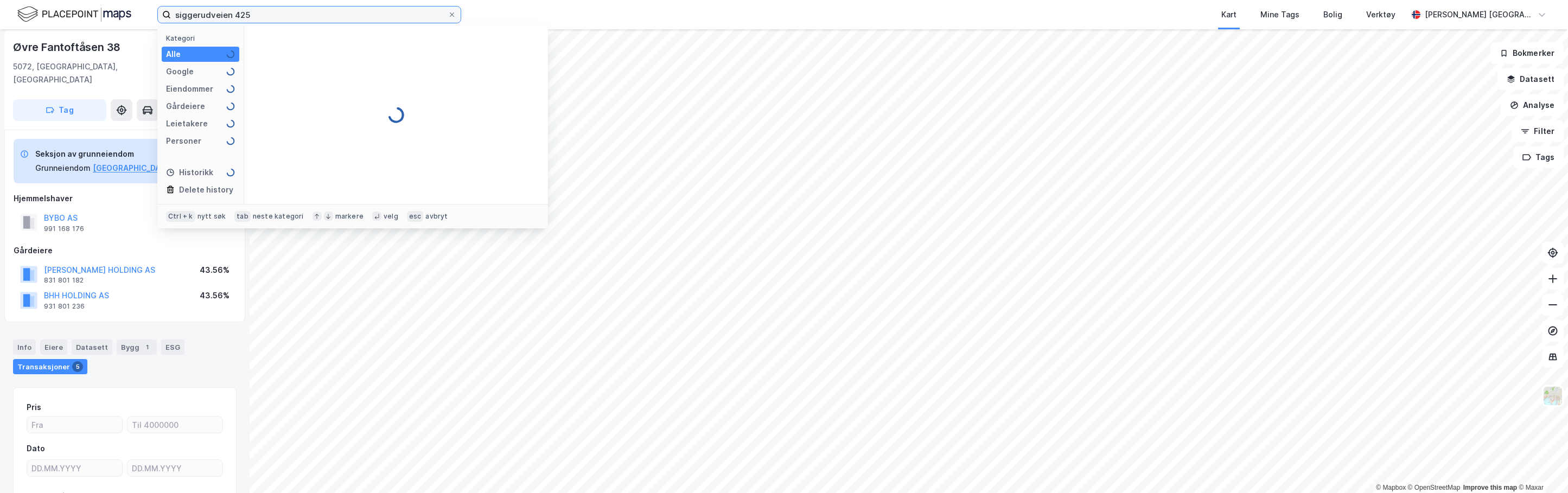
type input "siggerudveien 425"
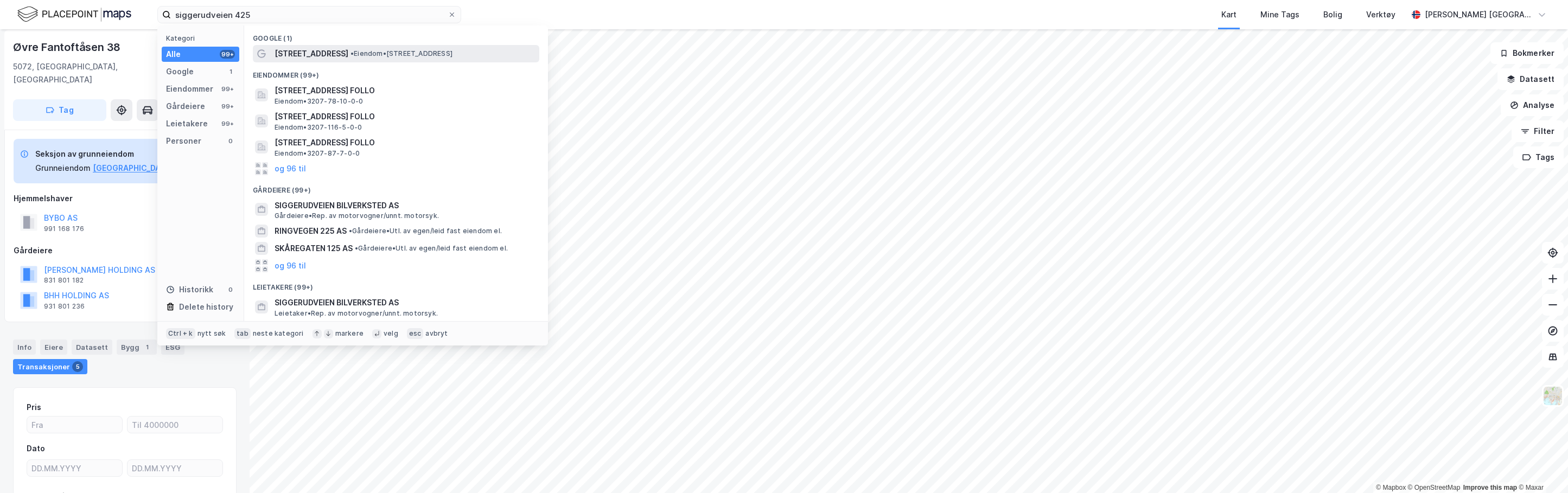
click at [366, 47] on div "[STREET_ADDRESS] • Eiendom • [STREET_ADDRESS]" at bounding box center [406, 53] width 263 height 13
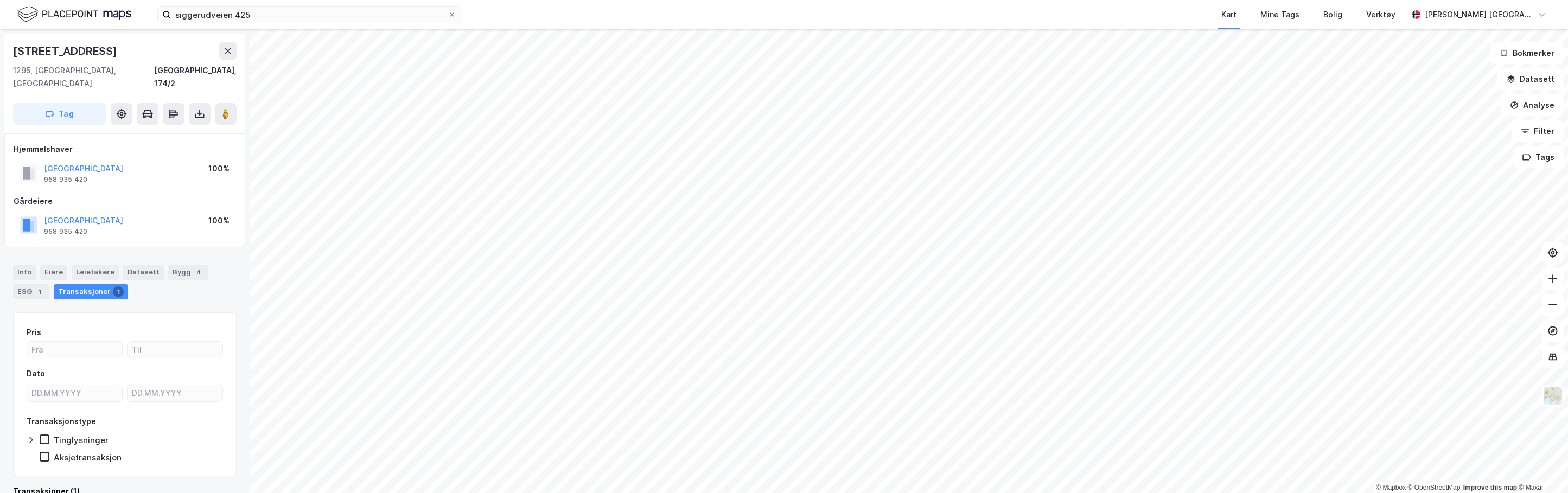
scroll to position [4, 0]
click at [1149, 309] on icon at bounding box center [1553, 305] width 11 height 11
click at [717, 14] on div "siggerudveien 425 Kart Mine Tags [PERSON_NAME] Verktøy [PERSON_NAME] Aarkvisla …" at bounding box center [784, 246] width 1568 height 493
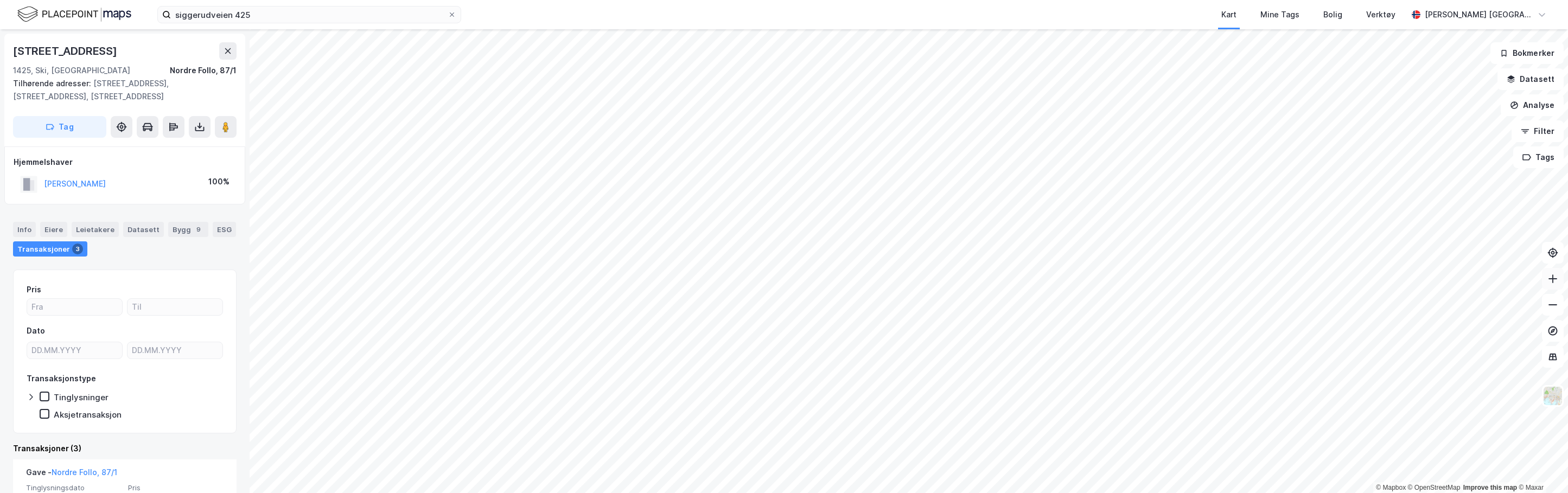
click at [1149, 285] on button at bounding box center [1553, 278] width 22 height 22
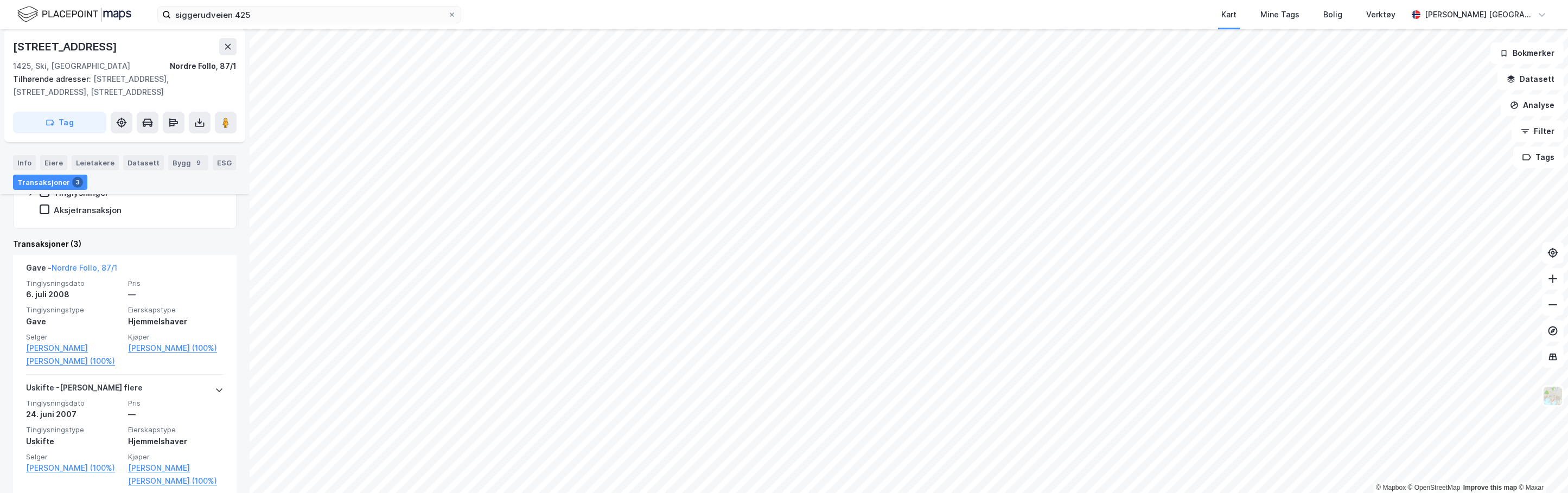
scroll to position [213, 0]
